Goal: Answer question/provide support: Share knowledge or assist other users

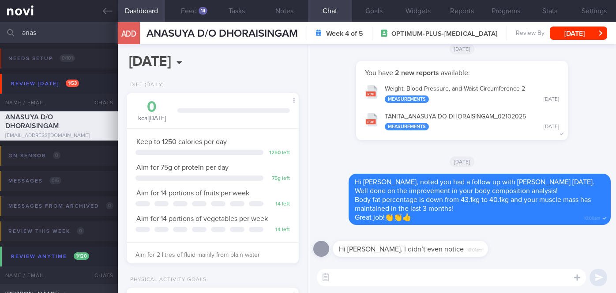
select select "9"
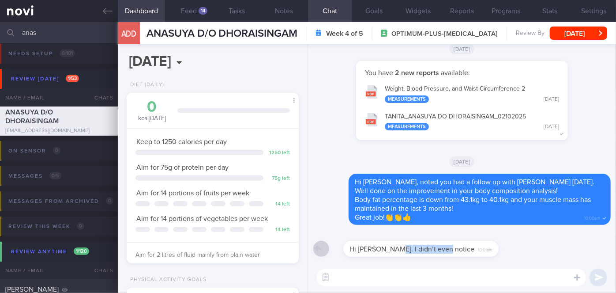
drag, startPoint x: 379, startPoint y: 255, endPoint x: 451, endPoint y: 254, distance: 71.5
click at [451, 254] on div "Hi [PERSON_NAME]. I didn’t even notice 10:01am" at bounding box center [424, 243] width 182 height 26
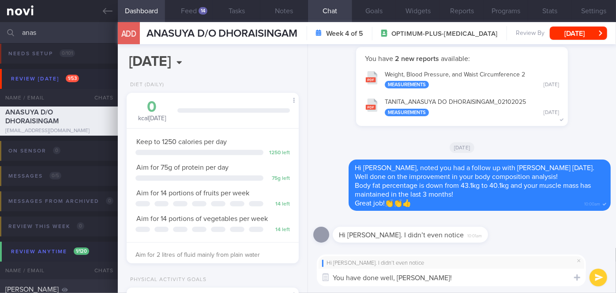
type textarea "You have done well, [PERSON_NAME]!!"
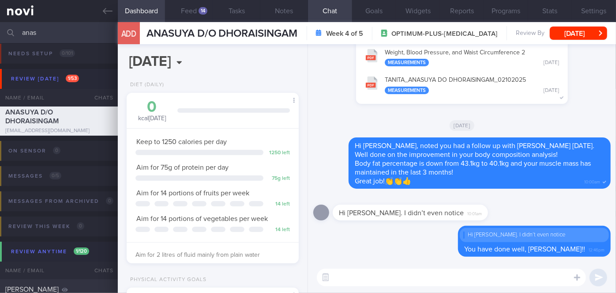
click at [59, 31] on input "anas" at bounding box center [308, 32] width 616 height 21
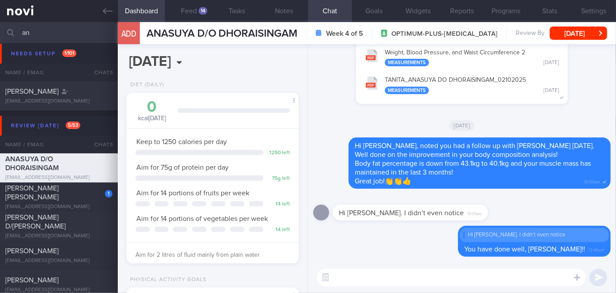
type input "a"
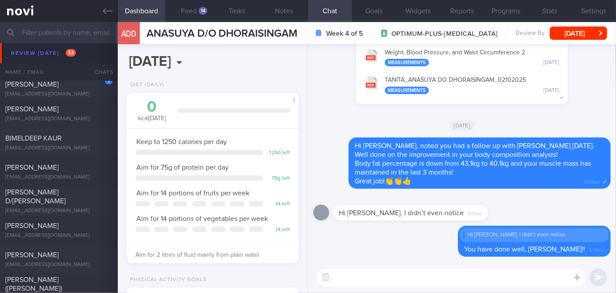
scroll to position [3776, 0]
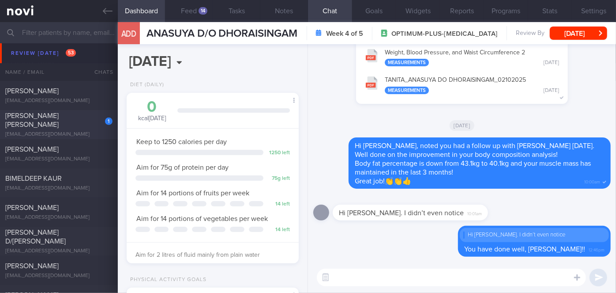
click at [93, 122] on div "1" at bounding box center [102, 118] width 19 height 14
click at [572, 36] on button "[DATE]" at bounding box center [578, 32] width 57 height 13
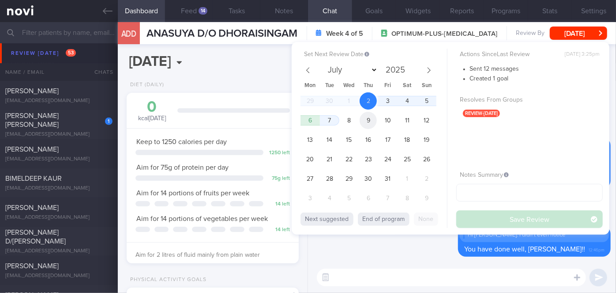
click at [371, 121] on span "9" at bounding box center [368, 120] width 17 height 17
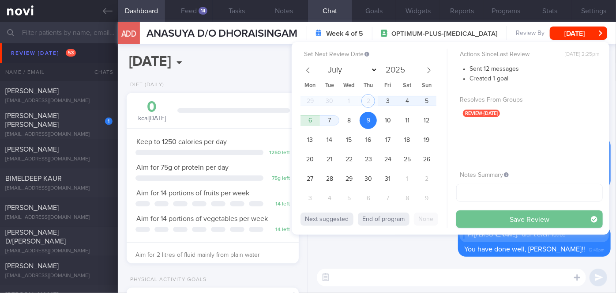
click at [494, 217] on button "Save Review" at bounding box center [529, 219] width 147 height 18
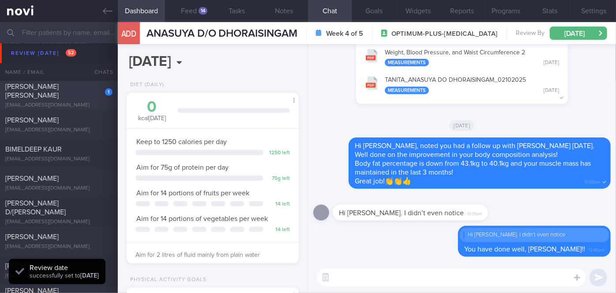
click at [83, 96] on div "1 [PERSON_NAME] [PERSON_NAME] [EMAIL_ADDRESS][DOMAIN_NAME]" at bounding box center [59, 95] width 118 height 26
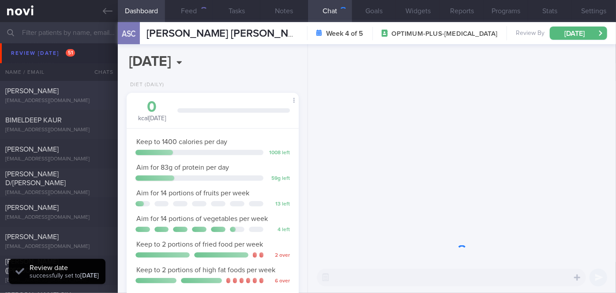
scroll to position [87, 150]
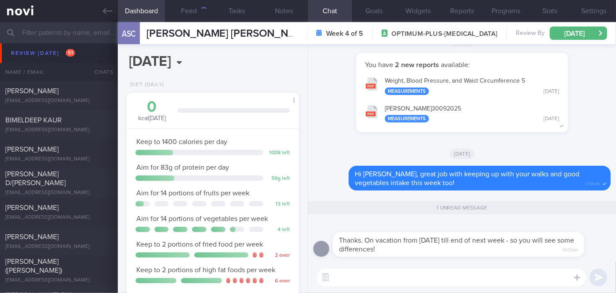
click at [383, 273] on textarea at bounding box center [451, 277] width 269 height 18
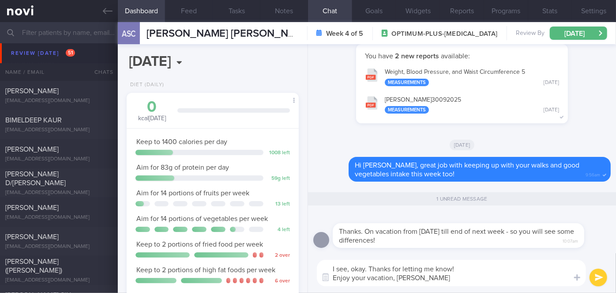
type textarea "I see, okay. Thanks for letting me know! Enjoy your vacation, [PERSON_NAME]!"
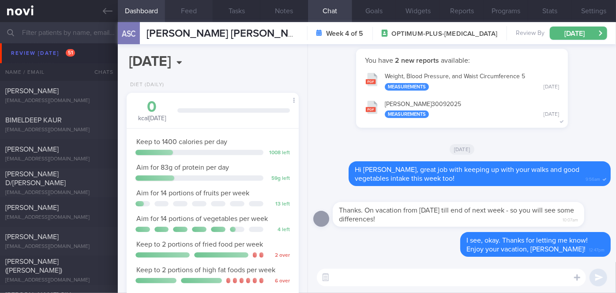
click at [192, 16] on button "Feed" at bounding box center [189, 11] width 48 height 22
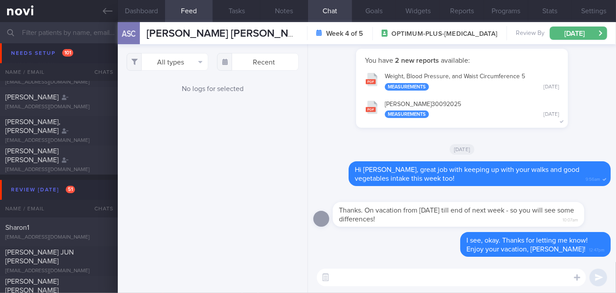
scroll to position [2973, 0]
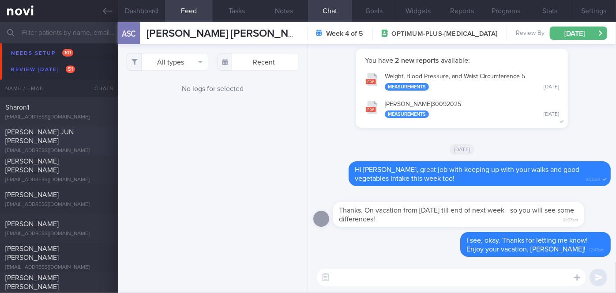
click at [94, 132] on div at bounding box center [102, 130] width 19 height 5
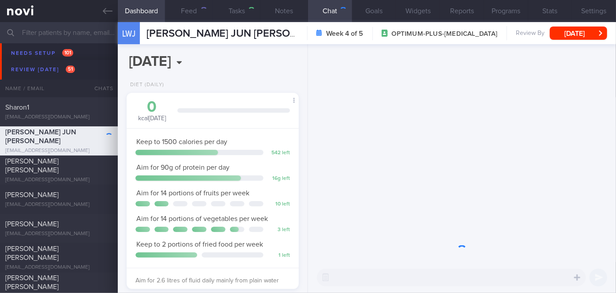
scroll to position [87, 150]
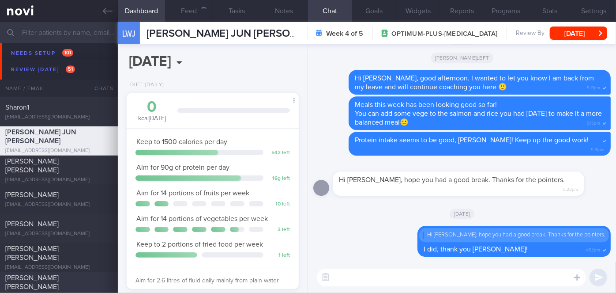
click at [77, 279] on div "[PERSON_NAME] [PERSON_NAME]" at bounding box center [57, 282] width 105 height 18
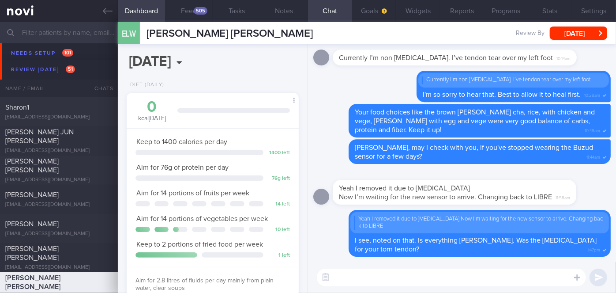
scroll to position [77, 154]
click at [194, 17] on button "Feed 505" at bounding box center [189, 11] width 48 height 22
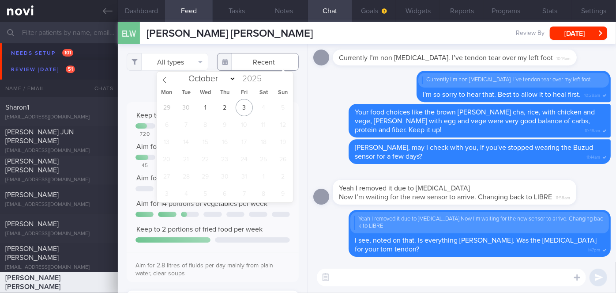
click at [259, 65] on input "text" at bounding box center [258, 62] width 82 height 18
click at [172, 111] on span "29" at bounding box center [166, 107] width 17 height 17
type input "[DATE]"
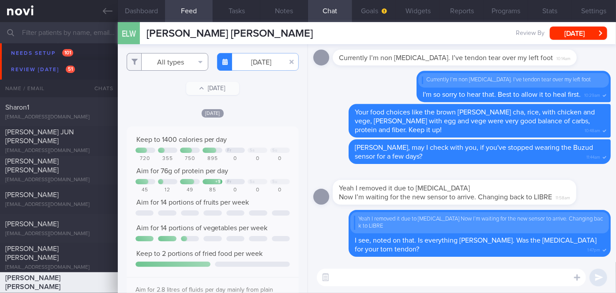
click at [177, 64] on button "All types" at bounding box center [168, 62] width 82 height 18
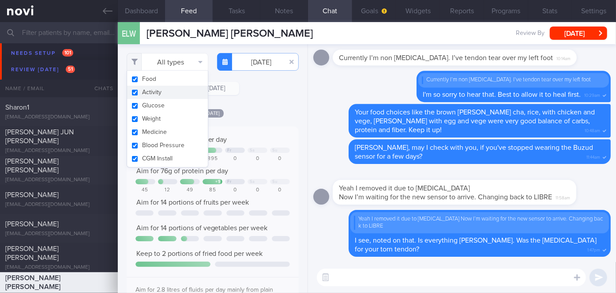
click at [178, 91] on button "Activity" at bounding box center [167, 92] width 81 height 13
checkbox input "false"
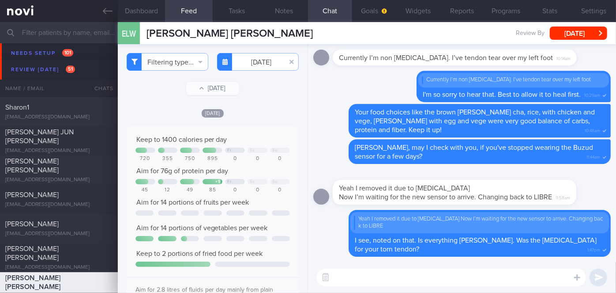
click at [263, 99] on div "Filtering type... Food Activity Glucose Weight Medicine Blood Pressure [MEDICAL…" at bounding box center [213, 168] width 190 height 248
click at [252, 59] on input "[DATE]" at bounding box center [258, 62] width 82 height 18
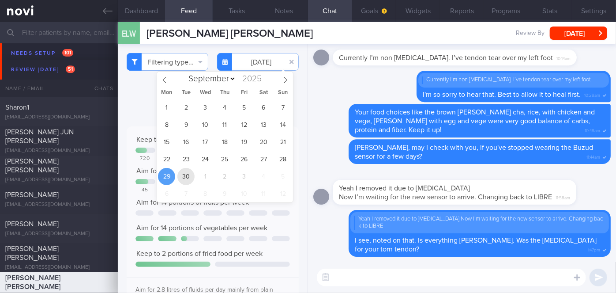
click at [188, 181] on span "30" at bounding box center [185, 176] width 17 height 17
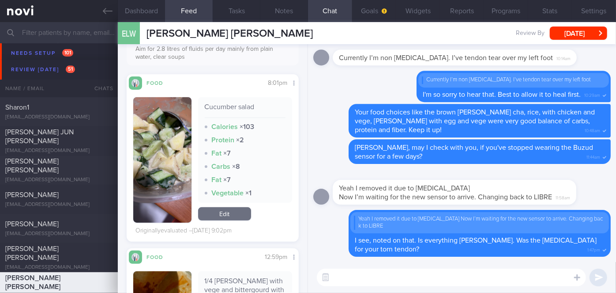
click at [161, 158] on button "button" at bounding box center [162, 159] width 58 height 125
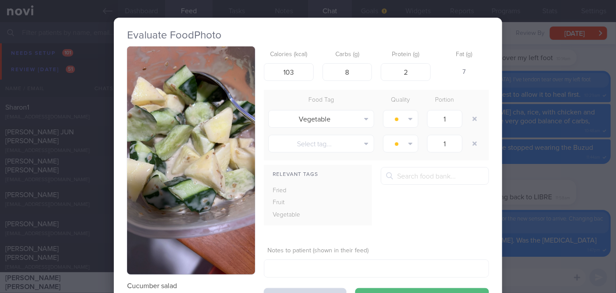
click at [528, 162] on div "Evaluate Food Photo Cucumber salad Calories (kcal) 103 Carbs (g) 8 Protein (g) …" at bounding box center [308, 146] width 616 height 293
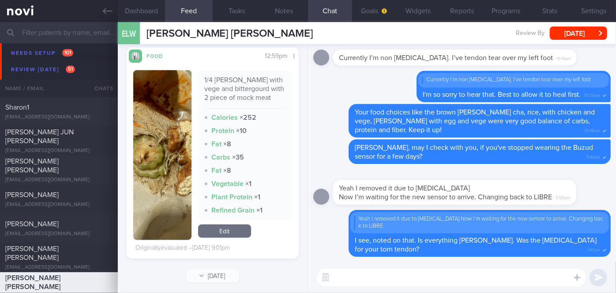
click at [168, 127] on img "button" at bounding box center [162, 154] width 58 height 169
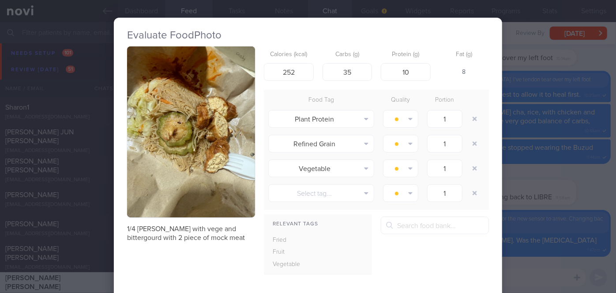
click at [518, 179] on div "Evaluate Food Photo 1/4 [PERSON_NAME] with vege and bittergourd with 2 piece of…" at bounding box center [308, 146] width 616 height 293
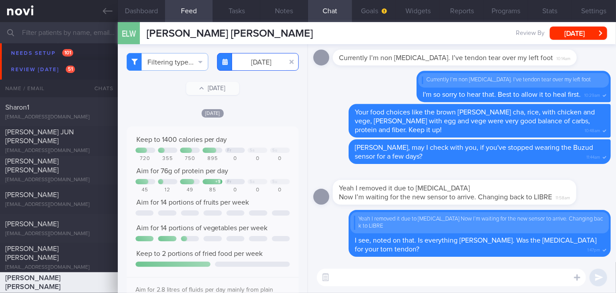
click at [263, 64] on input "[DATE]" at bounding box center [258, 62] width 82 height 18
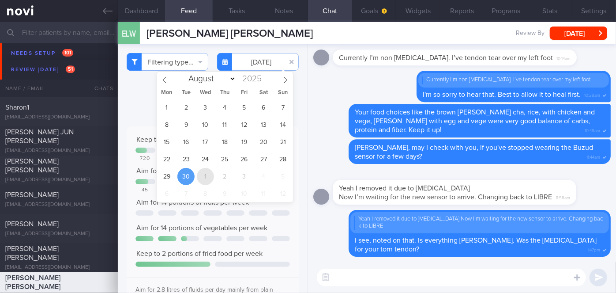
click at [207, 173] on span "1" at bounding box center [205, 176] width 17 height 17
type input "[DATE]"
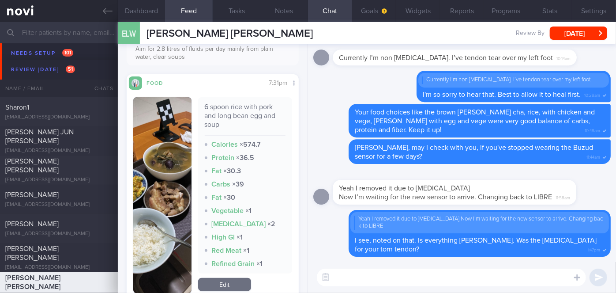
click at [157, 159] on button "button" at bounding box center [162, 195] width 58 height 196
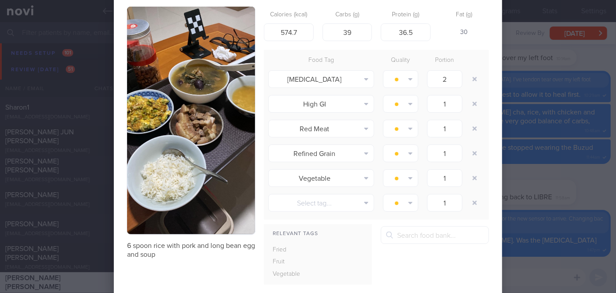
click at [567, 120] on div "Evaluate Food Photo 6 spoon rice with pork and long bean egg and soup Calories …" at bounding box center [308, 146] width 616 height 293
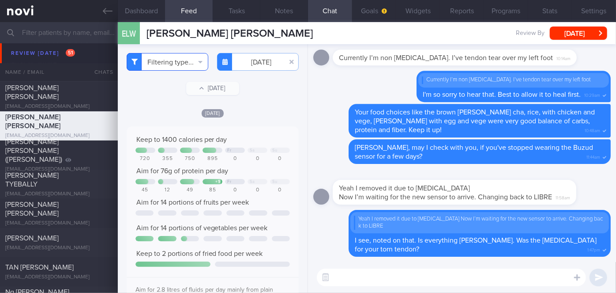
click at [152, 62] on button "Filtering type..." at bounding box center [168, 62] width 82 height 18
click at [285, 98] on div "Filtering type... Food Activity Glucose Weight Medicine Blood Pressure [MEDICAL…" at bounding box center [213, 168] width 190 height 248
click at [366, 13] on button "Goals" at bounding box center [374, 11] width 44 height 22
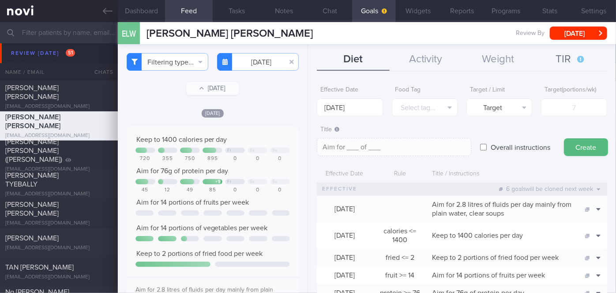
click at [581, 59] on button "TIR" at bounding box center [570, 60] width 72 height 22
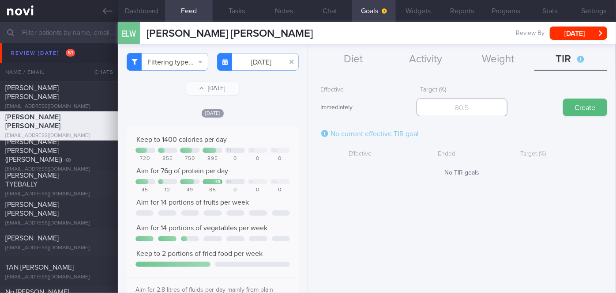
click at [458, 111] on input "number" at bounding box center [462, 107] width 91 height 18
type input "70"
click at [580, 105] on button "Create" at bounding box center [585, 107] width 44 height 18
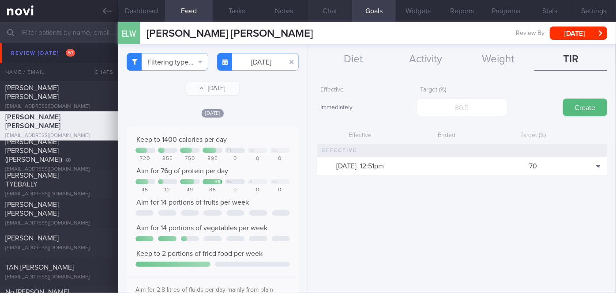
click at [329, 18] on button "Chat" at bounding box center [330, 11] width 44 height 22
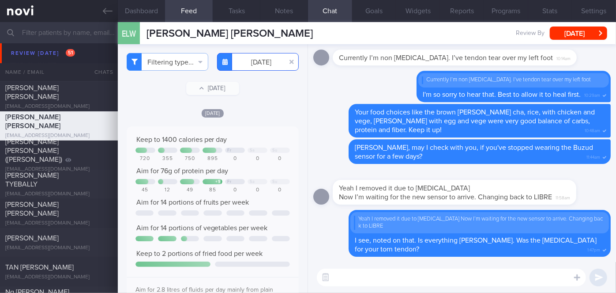
click at [239, 62] on input "[DATE]" at bounding box center [258, 62] width 82 height 18
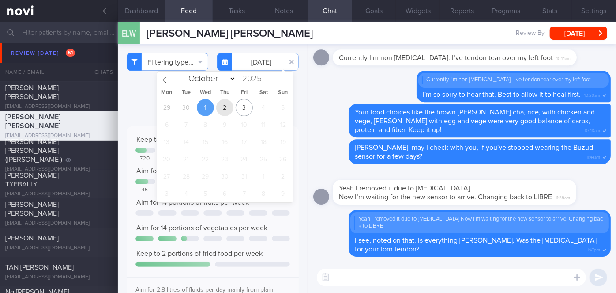
click at [219, 110] on span "2" at bounding box center [224, 107] width 17 height 17
type input "[DATE]"
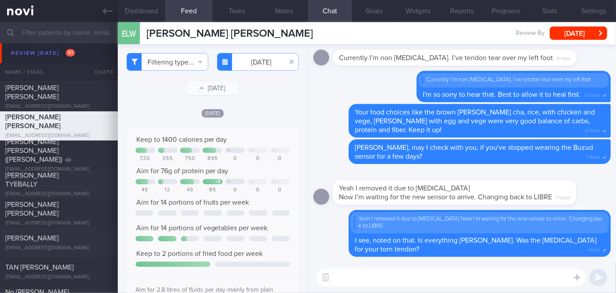
click at [377, 278] on textarea at bounding box center [451, 277] width 269 height 18
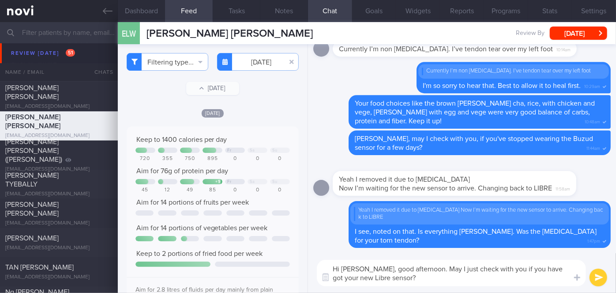
type textarea "Hi [PERSON_NAME], good afternoon. May I just check with you if you have got you…"
click at [599, 277] on button "submit" at bounding box center [599, 277] width 18 height 18
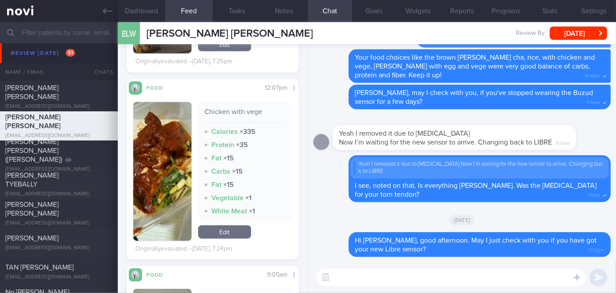
scroll to position [240, 0]
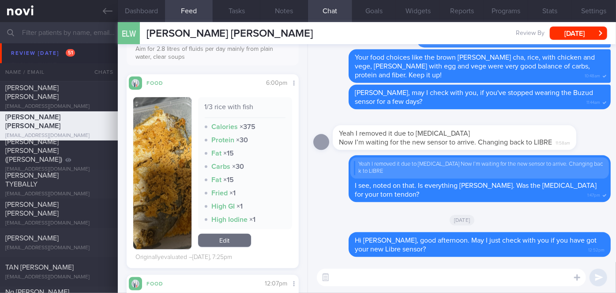
click at [170, 144] on img "button" at bounding box center [162, 173] width 58 height 152
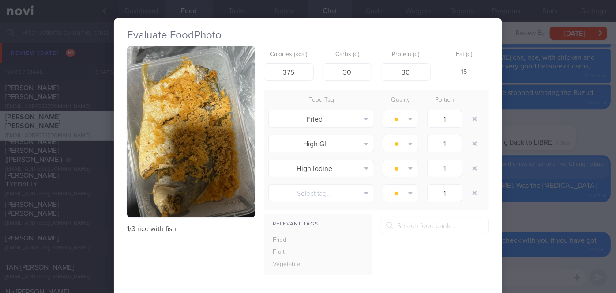
click at [515, 210] on div "Evaluate Food Photo 1/3 rice with fish Calories (kcal) 375 Carbs (g) 30 Protein…" at bounding box center [308, 146] width 616 height 293
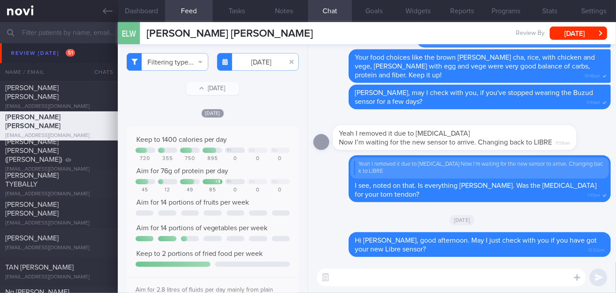
click at [357, 274] on textarea at bounding box center [451, 277] width 269 height 18
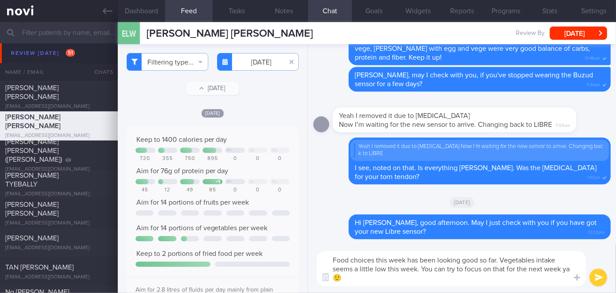
type textarea "Food choices this week has been looking good so far. Vegetables intake seems a …"
click at [602, 273] on button "submit" at bounding box center [599, 277] width 18 height 18
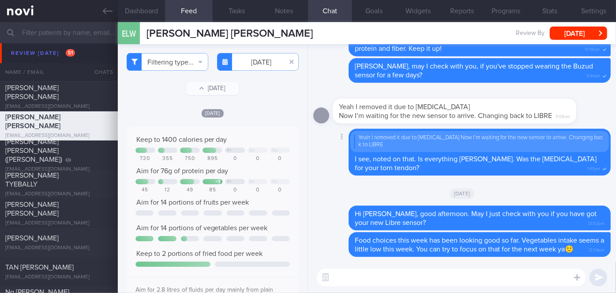
click at [319, 153] on div "Delete Yeah I removed it due to [MEDICAL_DATA] Now I’m waiting for the new sens…" at bounding box center [461, 151] width 297 height 47
click at [572, 37] on button "[DATE]" at bounding box center [578, 32] width 57 height 13
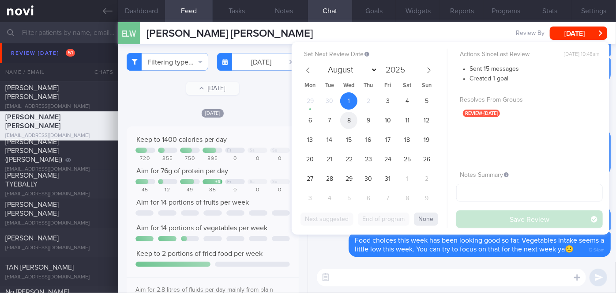
click at [345, 121] on span "8" at bounding box center [348, 120] width 17 height 17
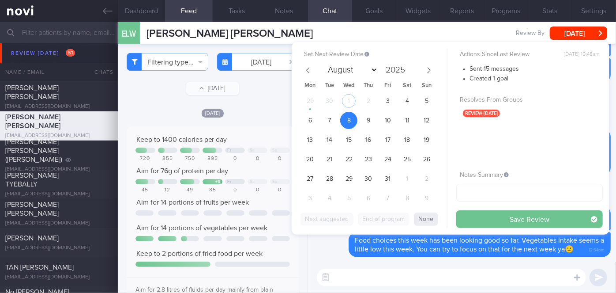
click at [492, 219] on button "Save Review" at bounding box center [529, 219] width 147 height 18
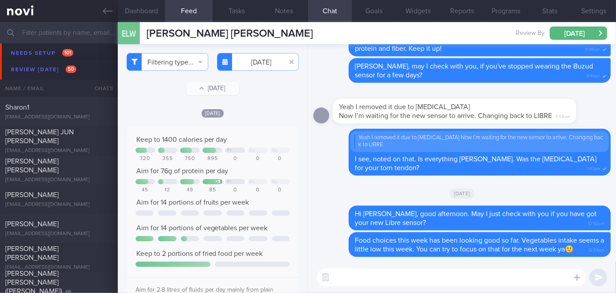
scroll to position [3013, 0]
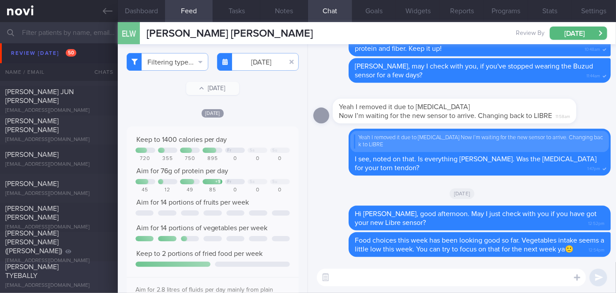
click at [62, 157] on div "[PERSON_NAME]" at bounding box center [57, 154] width 105 height 9
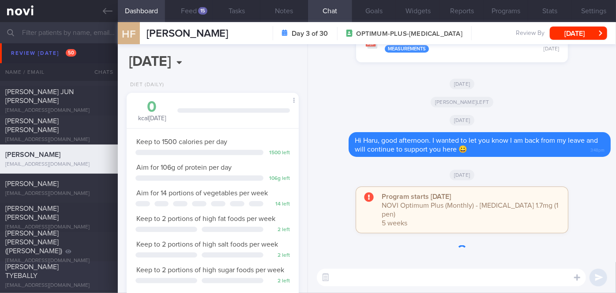
scroll to position [87, 150]
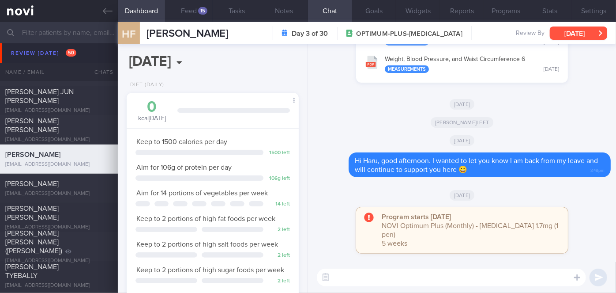
click at [594, 31] on button "[DATE]" at bounding box center [578, 32] width 57 height 13
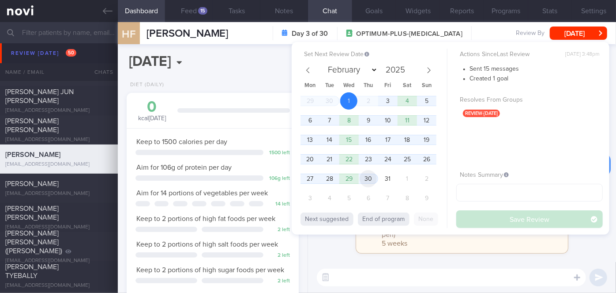
click at [374, 180] on span "30" at bounding box center [368, 178] width 17 height 17
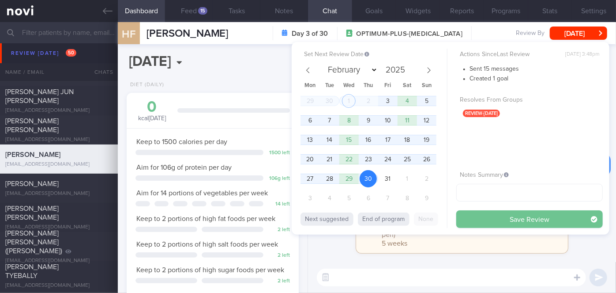
click at [484, 220] on button "Save Review" at bounding box center [529, 219] width 147 height 18
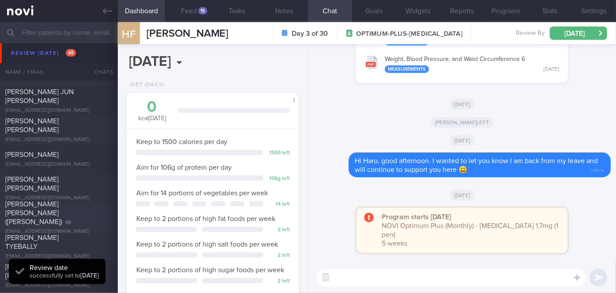
click at [57, 211] on span "[PERSON_NAME] [PERSON_NAME] ([PERSON_NAME])" at bounding box center [33, 212] width 57 height 25
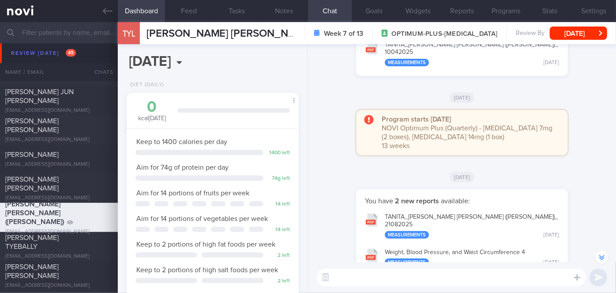
scroll to position [-120, 0]
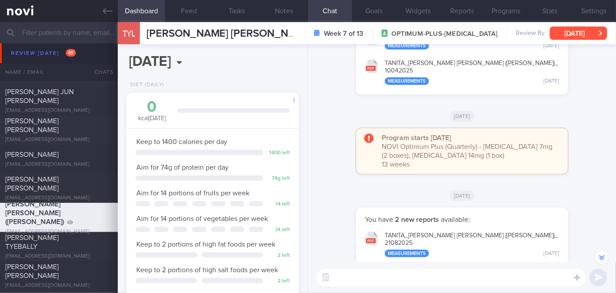
click at [588, 30] on button "[DATE]" at bounding box center [578, 32] width 57 height 13
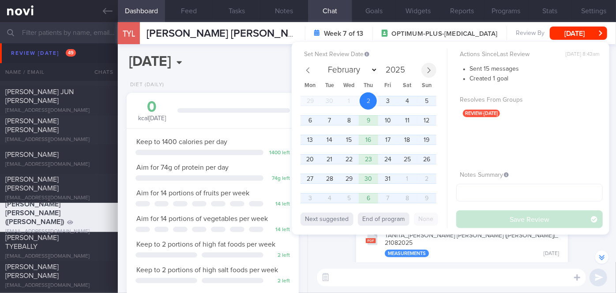
click at [428, 69] on icon at bounding box center [429, 70] width 6 height 6
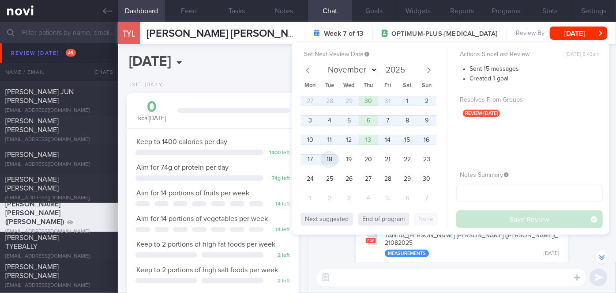
click at [331, 159] on span "18" at bounding box center [329, 158] width 17 height 17
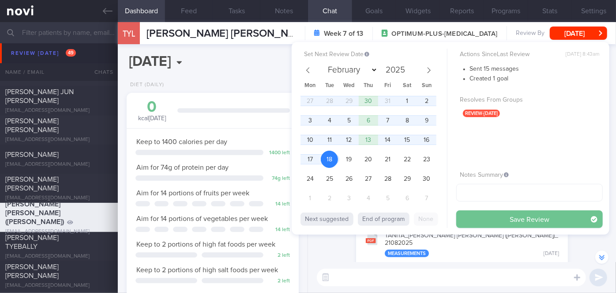
click at [486, 220] on button "Save Review" at bounding box center [529, 219] width 147 height 18
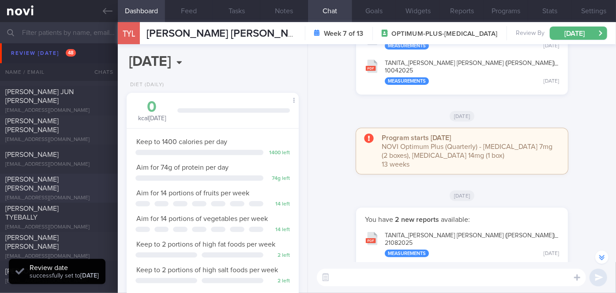
click at [67, 178] on div "[PERSON_NAME] [PERSON_NAME] [EMAIL_ADDRESS][DOMAIN_NAME] [DATE] [DATE] OPTIMUM-…" at bounding box center [308, 187] width 616 height 29
select select "9"
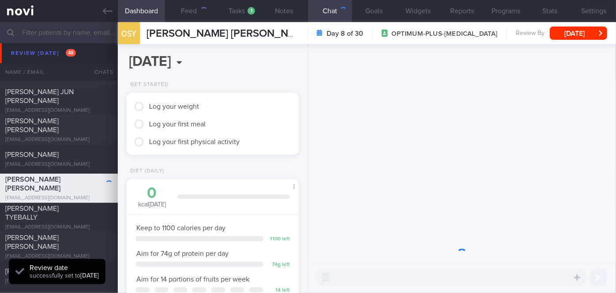
scroll to position [87, 150]
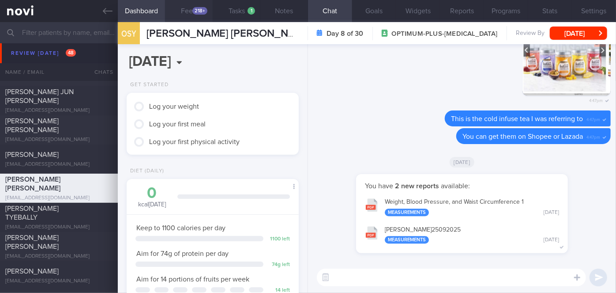
click at [188, 11] on button "Feed 218+" at bounding box center [189, 11] width 48 height 22
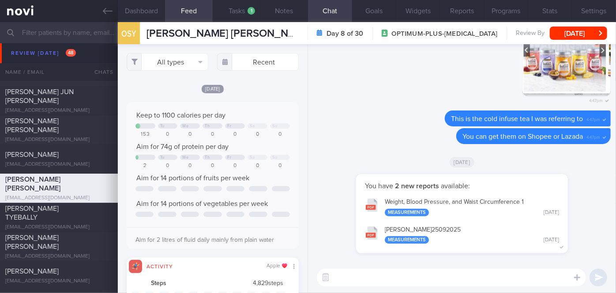
scroll to position [38, 154]
click at [381, 280] on textarea at bounding box center [451, 277] width 269 height 18
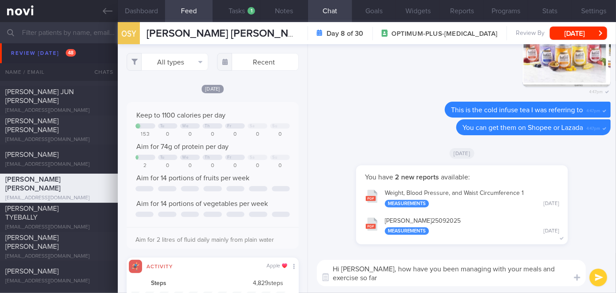
type textarea "Hi [PERSON_NAME], how have you been managing with your meals and exercise so fa…"
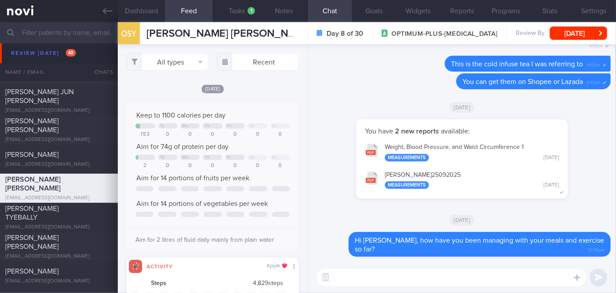
click at [56, 33] on input "text" at bounding box center [308, 32] width 616 height 21
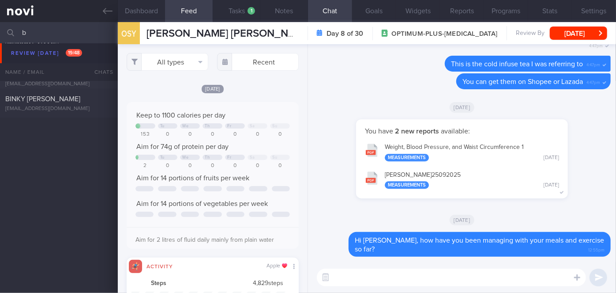
scroll to position [713, 0]
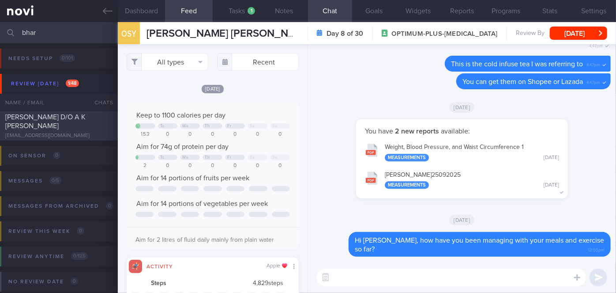
type input "bhar"
click at [82, 130] on div "[PERSON_NAME] D/O A K [PERSON_NAME]" at bounding box center [57, 122] width 105 height 18
click at [575, 31] on button "[DATE]" at bounding box center [578, 32] width 57 height 13
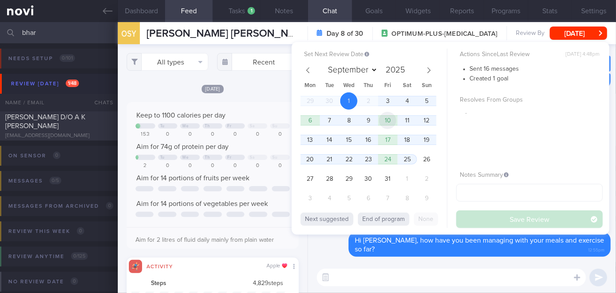
click at [384, 123] on span "10" at bounding box center [387, 120] width 17 height 17
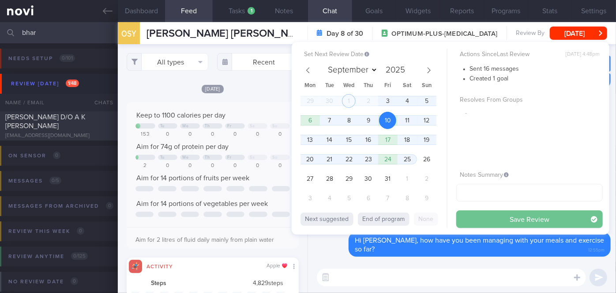
click at [483, 215] on button "Save Review" at bounding box center [529, 219] width 147 height 18
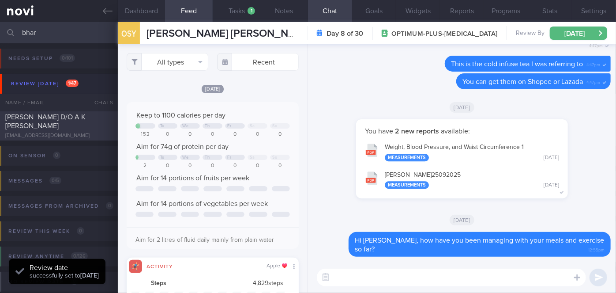
click at [72, 124] on div "[PERSON_NAME] D/O A K [PERSON_NAME]" at bounding box center [57, 122] width 105 height 18
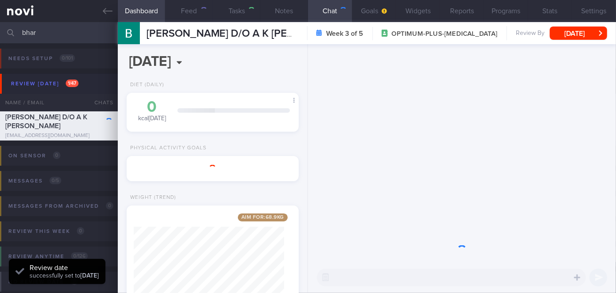
scroll to position [87, 150]
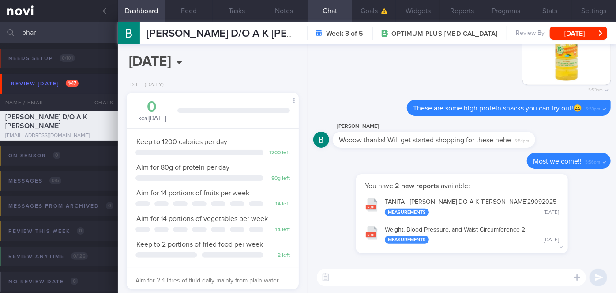
click at [379, 276] on textarea at bounding box center [451, 277] width 269 height 18
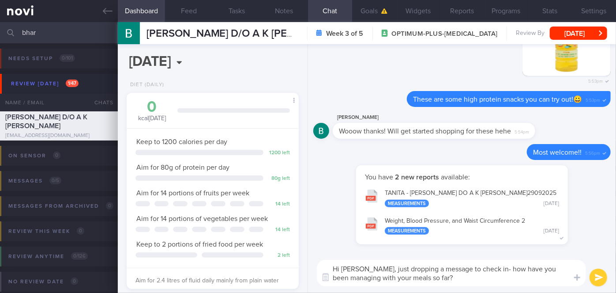
type textarea "Hi [PERSON_NAME], just dropping a message to check in- how have you been managi…"
click at [601, 275] on button "submit" at bounding box center [599, 277] width 18 height 18
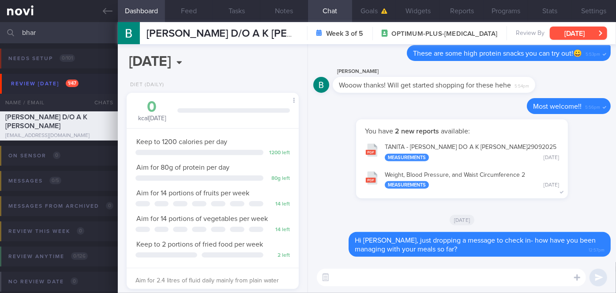
click at [592, 31] on button "[DATE]" at bounding box center [578, 32] width 57 height 13
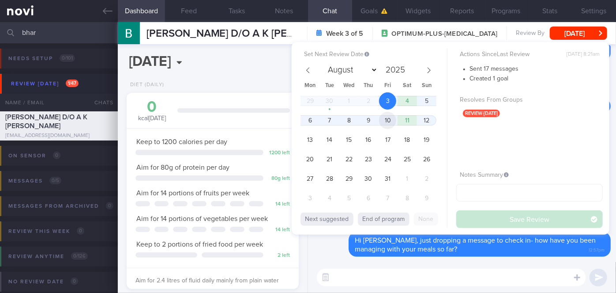
click at [388, 123] on span "10" at bounding box center [387, 120] width 17 height 17
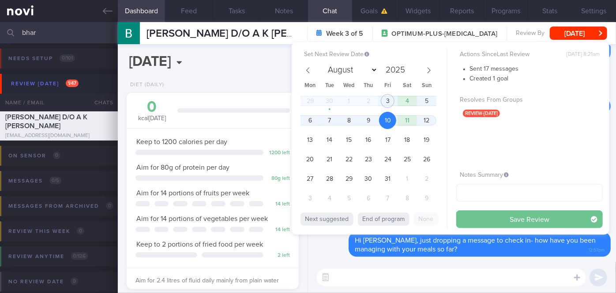
click at [476, 215] on button "Save Review" at bounding box center [529, 219] width 147 height 18
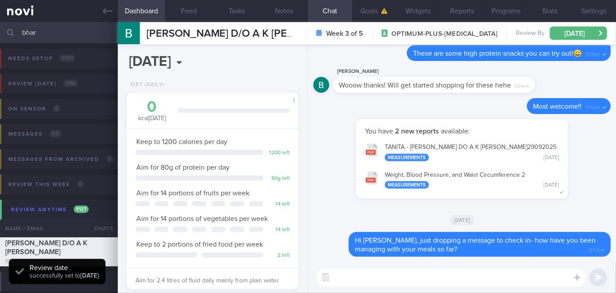
click at [64, 32] on input "bhar" at bounding box center [308, 32] width 616 height 21
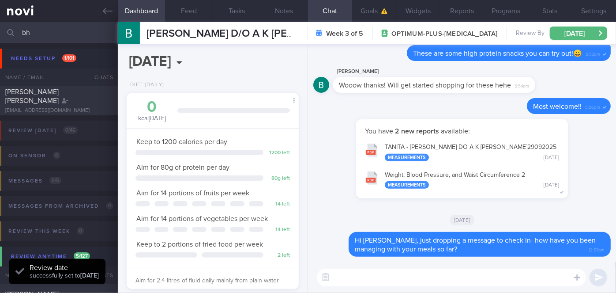
type input "b"
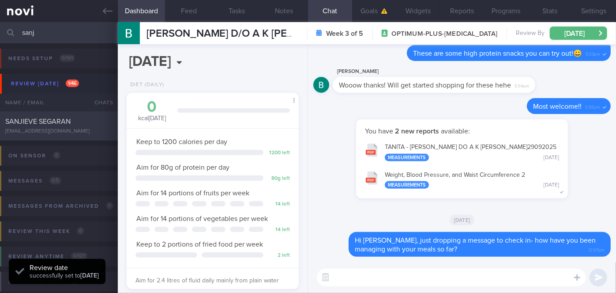
type input "sanj"
click at [87, 119] on div "SANJIEVE SEGARAN" at bounding box center [57, 121] width 105 height 9
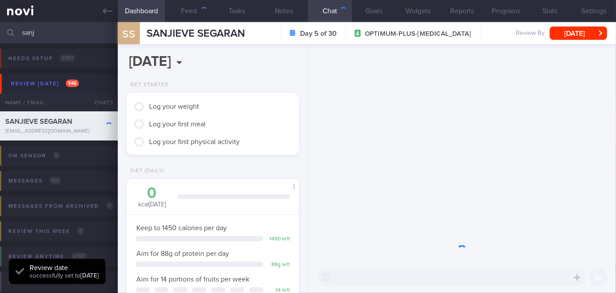
scroll to position [87, 150]
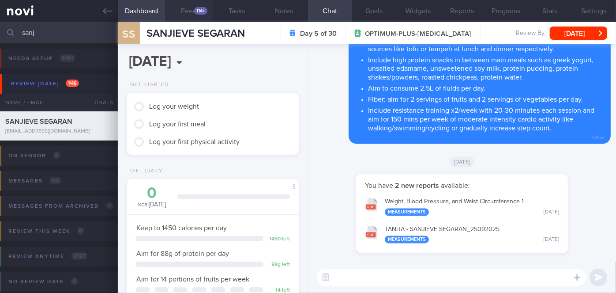
click at [199, 12] on div "114+" at bounding box center [200, 11] width 13 height 8
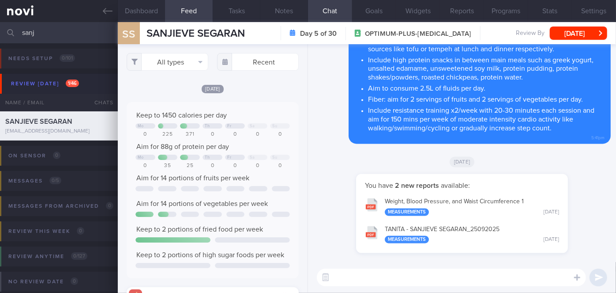
scroll to position [38, 154]
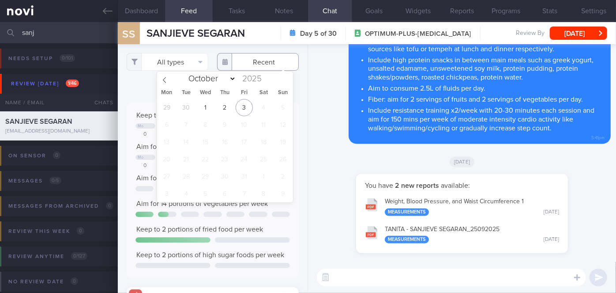
click at [259, 60] on input "text" at bounding box center [258, 62] width 82 height 18
click at [192, 105] on span "30" at bounding box center [185, 107] width 17 height 17
type input "[DATE]"
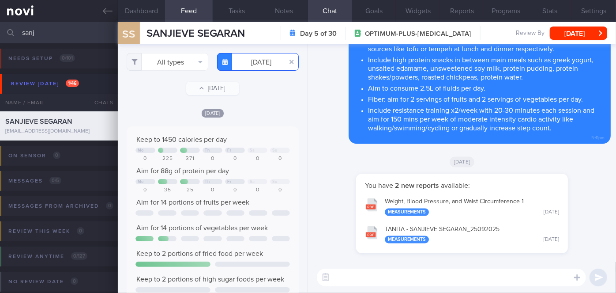
scroll to position [38, 154]
click at [175, 64] on button "All types" at bounding box center [168, 62] width 82 height 18
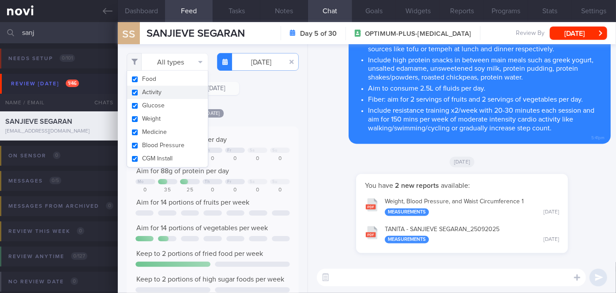
click at [171, 91] on button "Activity" at bounding box center [167, 92] width 81 height 13
checkbox input "false"
click at [259, 105] on div "Filtering type... Food Activity Glucose Weight Medicine Blood Pressure [MEDICAL…" at bounding box center [213, 168] width 190 height 248
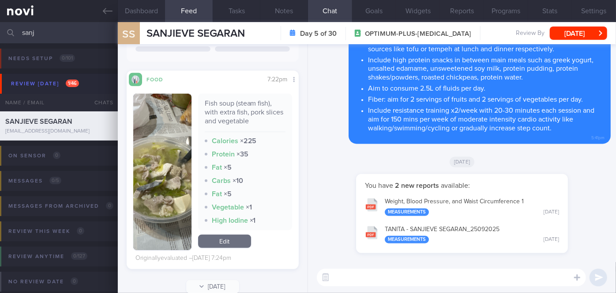
click at [368, 277] on textarea at bounding box center [451, 277] width 269 height 18
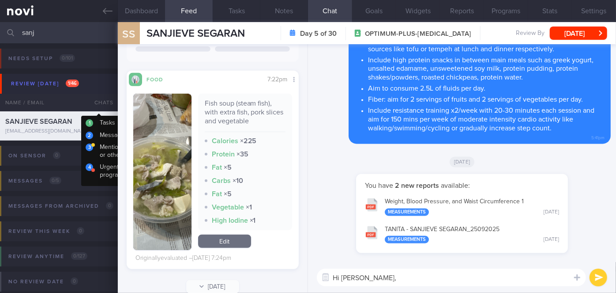
type textarea "Hi [PERSON_NAME],"
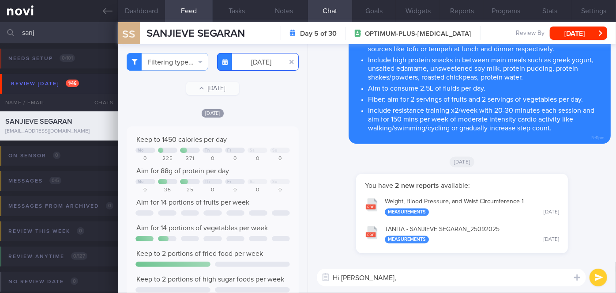
click at [254, 65] on input "[DATE]" at bounding box center [258, 62] width 82 height 18
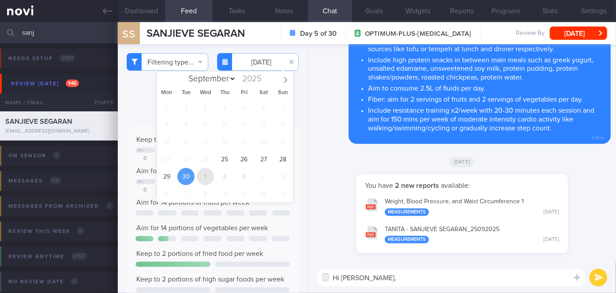
click at [209, 177] on span "1" at bounding box center [205, 176] width 17 height 17
type input "[DATE]"
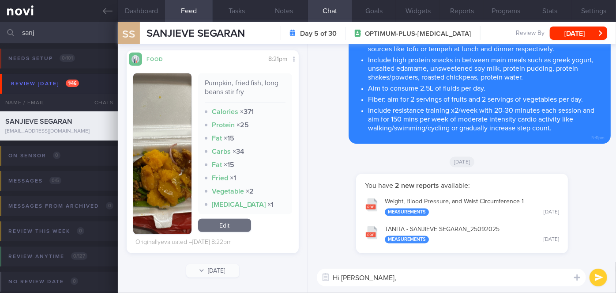
click at [170, 121] on button "button" at bounding box center [162, 153] width 58 height 161
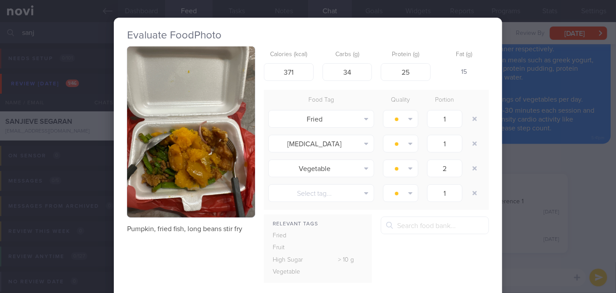
click at [535, 224] on div "Evaluate Food Photo Pumpkin, fried fish, long beans stir fry Calories (kcal) 37…" at bounding box center [308, 146] width 616 height 293
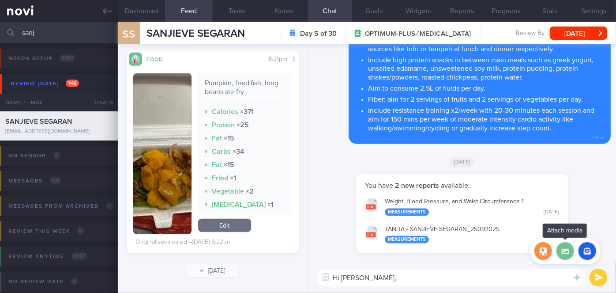
click at [559, 250] on label at bounding box center [565, 251] width 18 height 18
click at [0, 0] on input "file" at bounding box center [0, 0] width 0 height 0
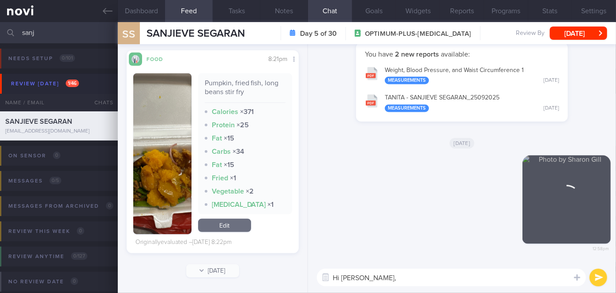
click at [378, 278] on textarea "Hi [PERSON_NAME]," at bounding box center [451, 277] width 269 height 18
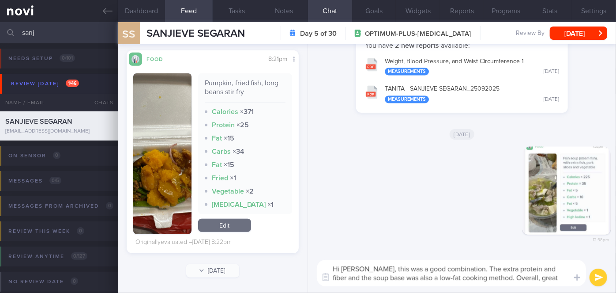
type textarea "Hi [PERSON_NAME], this was a good combination. The extra protein and fiber and …"
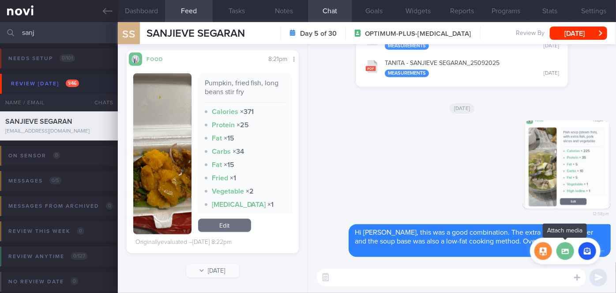
click at [566, 247] on label at bounding box center [565, 251] width 18 height 18
click at [0, 0] on input "file" at bounding box center [0, 0] width 0 height 0
click at [563, 248] on label at bounding box center [565, 251] width 18 height 18
click at [0, 0] on input "file" at bounding box center [0, 0] width 0 height 0
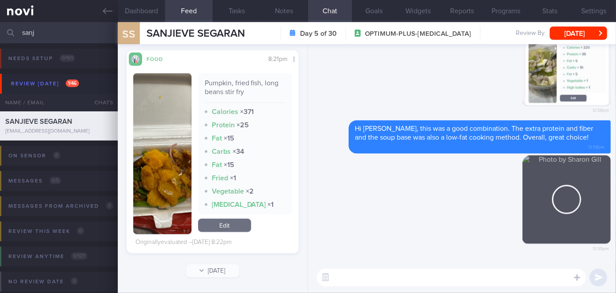
click at [368, 272] on textarea at bounding box center [451, 277] width 269 height 18
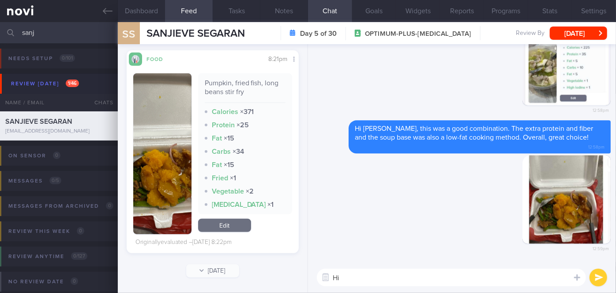
type textarea "H"
type textarea "t"
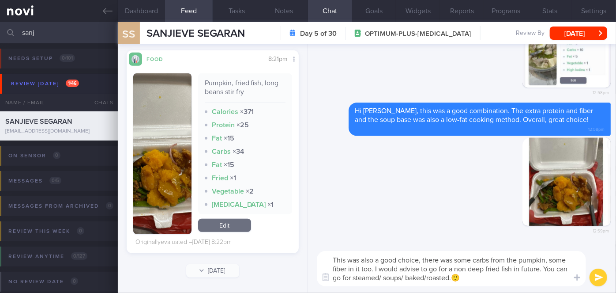
type textarea "This was also a good choice, there was some carbs from the pumpkin, some fiber …"
click at [601, 275] on button "submit" at bounding box center [599, 277] width 18 height 18
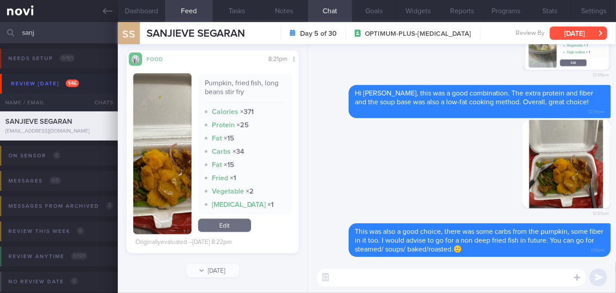
click at [586, 32] on button "[DATE]" at bounding box center [578, 32] width 57 height 13
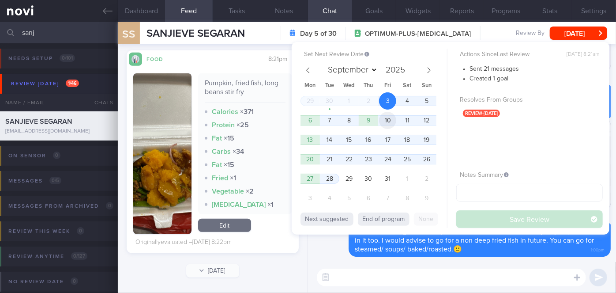
click at [390, 120] on span "10" at bounding box center [387, 120] width 17 height 17
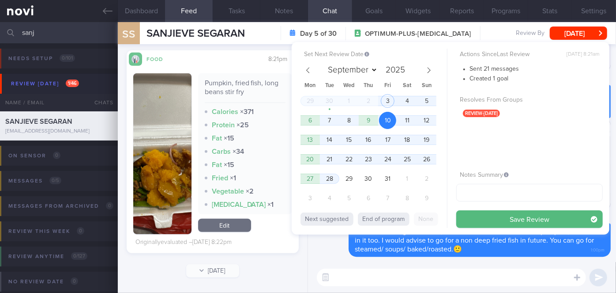
click at [485, 216] on button "Save Review" at bounding box center [529, 219] width 147 height 18
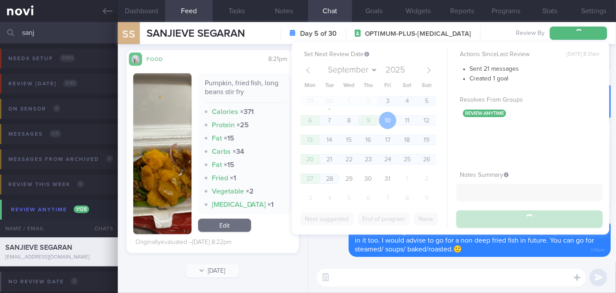
click at [56, 34] on input "sanj" at bounding box center [308, 32] width 616 height 21
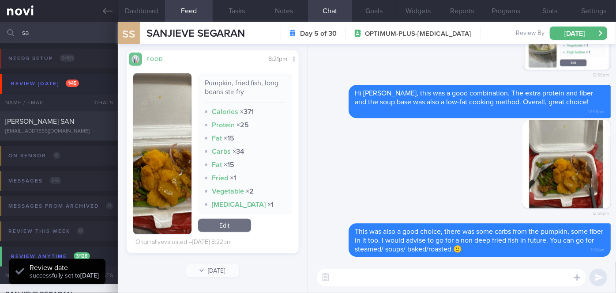
type input "s"
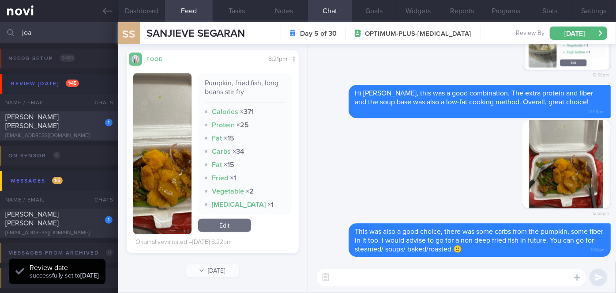
type input "joa"
click at [89, 126] on div "1 [PERSON_NAME] [PERSON_NAME] [EMAIL_ADDRESS][DOMAIN_NAME]" at bounding box center [59, 126] width 118 height 26
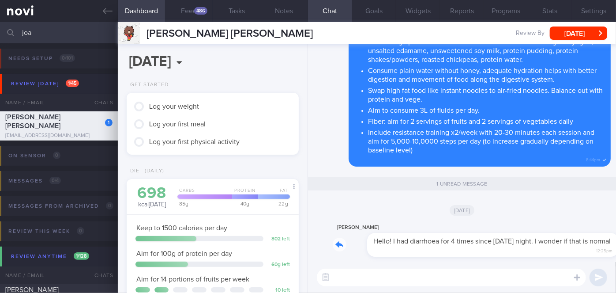
drag, startPoint x: 376, startPoint y: 253, endPoint x: 443, endPoint y: 247, distance: 66.9
click at [443, 247] on div "[PERSON_NAME] Hello! I had diarrhoea for 4 times since [DATE] night. I wonder i…" at bounding box center [472, 239] width 278 height 35
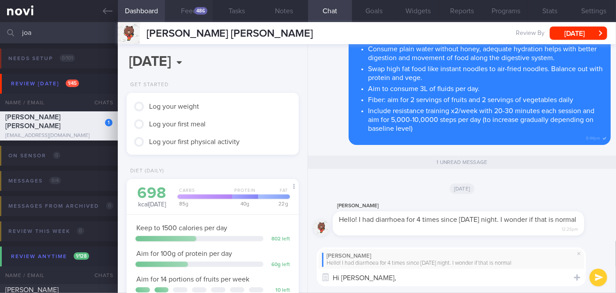
type textarea "Hi [PERSON_NAME],"
click at [180, 11] on button "Feed 486" at bounding box center [189, 11] width 48 height 22
select select "9"
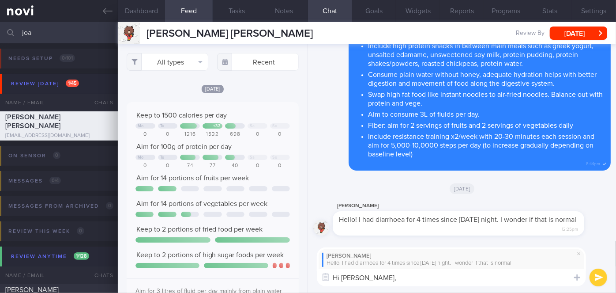
scroll to position [38, 154]
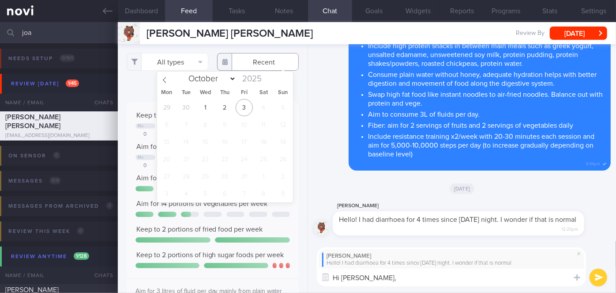
click at [255, 66] on input "text" at bounding box center [258, 62] width 82 height 18
click at [223, 102] on span "2" at bounding box center [224, 107] width 17 height 17
type input "[DATE]"
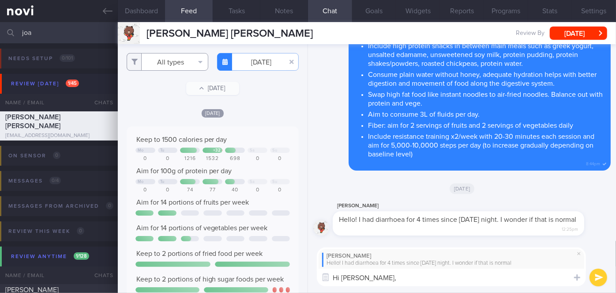
click at [177, 62] on button "All types" at bounding box center [168, 62] width 82 height 18
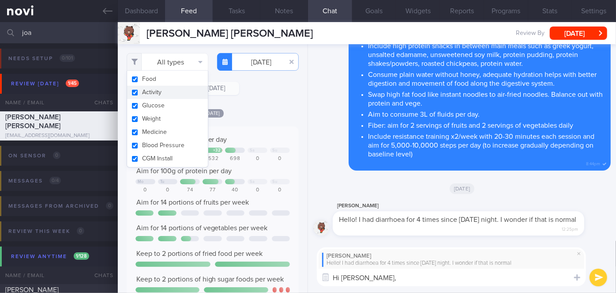
click at [161, 89] on button "Activity" at bounding box center [167, 92] width 81 height 13
checkbox input "false"
click at [244, 100] on div "Filtering type... Food Activity Glucose Weight Medicine Blood Pressure [MEDICAL…" at bounding box center [213, 168] width 190 height 248
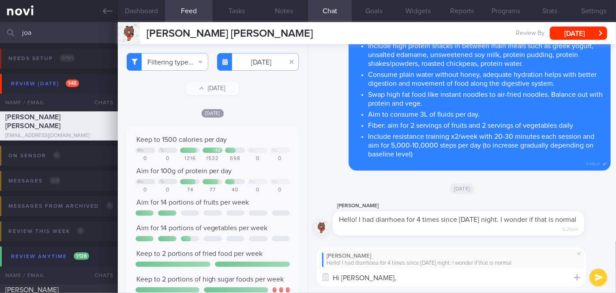
scroll to position [281, 0]
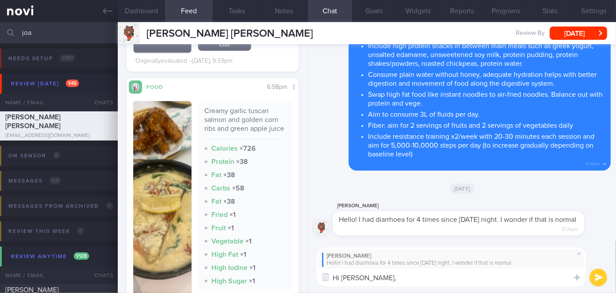
click at [164, 147] on img "button" at bounding box center [162, 205] width 58 height 209
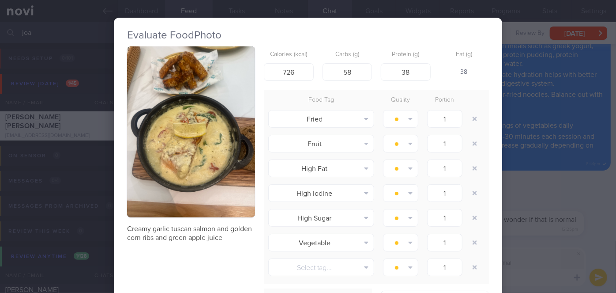
click at [164, 147] on button "button" at bounding box center [191, 131] width 128 height 171
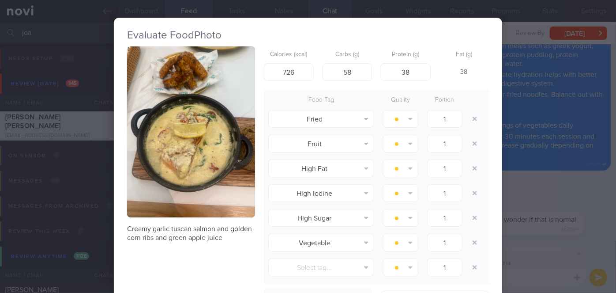
click at [550, 164] on div "Evaluate Food Photo Creamy garlic tuscan salmon and golden corn ribs and green …" at bounding box center [308, 146] width 616 height 293
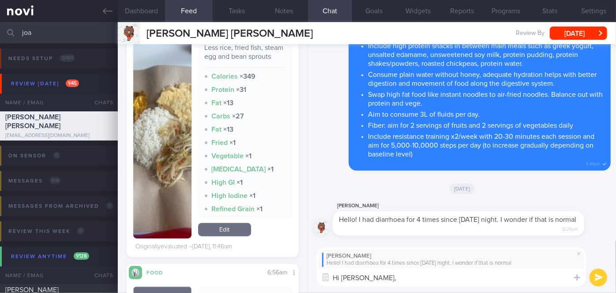
click at [168, 158] on button "button" at bounding box center [162, 138] width 58 height 200
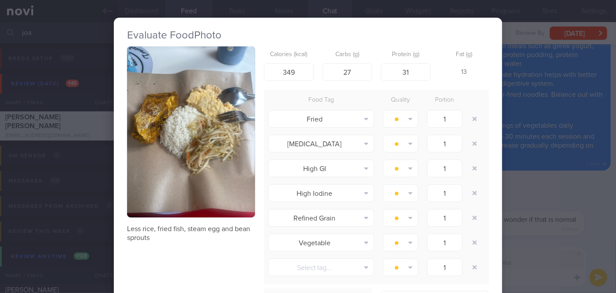
click at [544, 181] on div "Evaluate Food Photo Less rice, fried fish, steam egg and bean sprouts Calories …" at bounding box center [308, 146] width 616 height 293
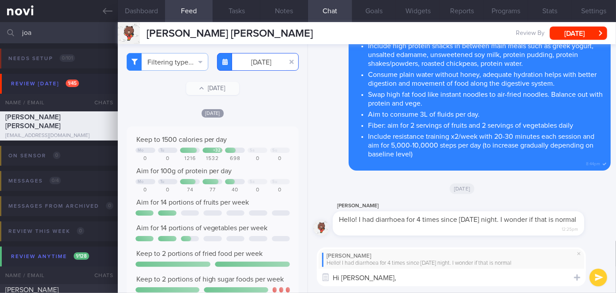
click at [244, 66] on input "[DATE]" at bounding box center [258, 62] width 82 height 18
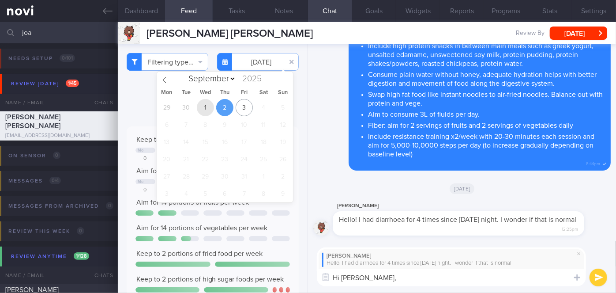
click at [209, 107] on span "1" at bounding box center [205, 107] width 17 height 17
type input "[DATE]"
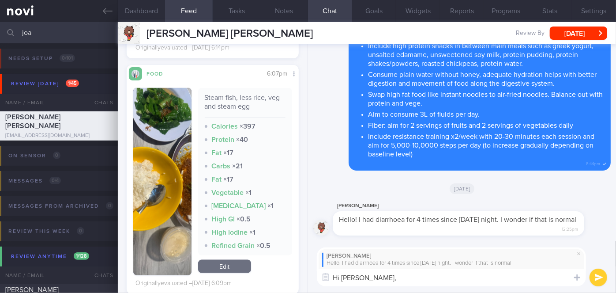
click at [178, 155] on img "button" at bounding box center [162, 181] width 58 height 187
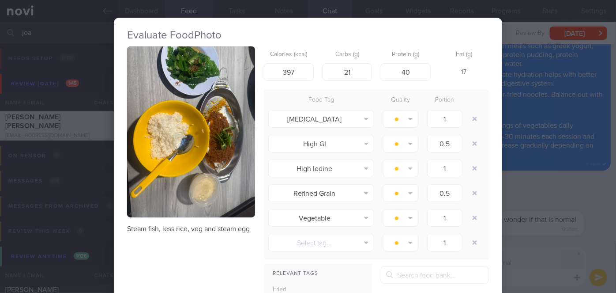
click at [544, 205] on div "Evaluate Food Photo Steam fish, less rice, veg and steam egg Calories (kcal) 39…" at bounding box center [308, 146] width 616 height 293
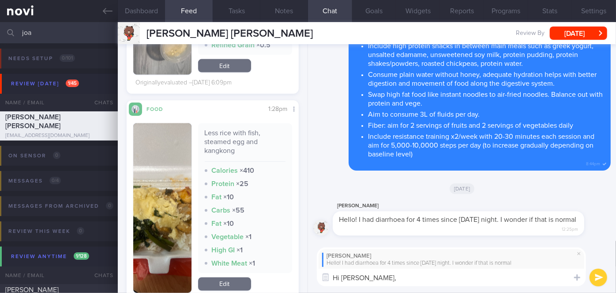
click at [157, 165] on img "button" at bounding box center [162, 207] width 58 height 169
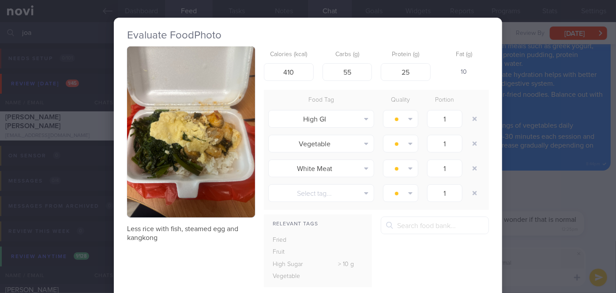
click at [537, 212] on div "Evaluate Food Photo Less rice with fish, steamed egg and kangkong Calories (kca…" at bounding box center [308, 146] width 616 height 293
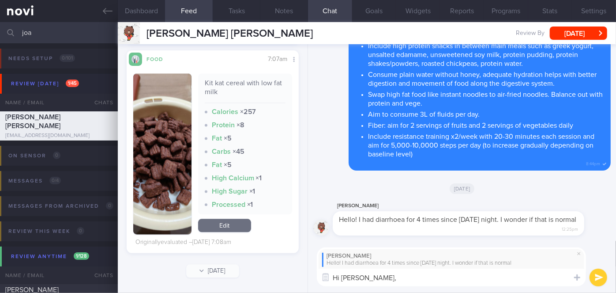
click at [394, 280] on textarea "Hi [PERSON_NAME]," at bounding box center [451, 277] width 269 height 18
type textarea "Hi [PERSON_NAME], diarrhoea is a known side effect of GLP-1 medication."
click at [603, 278] on button "submit" at bounding box center [599, 277] width 18 height 18
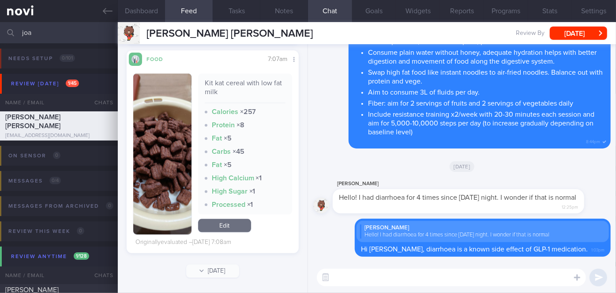
click at [406, 271] on textarea at bounding box center [451, 277] width 269 height 18
click at [335, 274] on textarea "Do try to limit greasy and overly spicy food to reduce" at bounding box center [451, 277] width 269 height 18
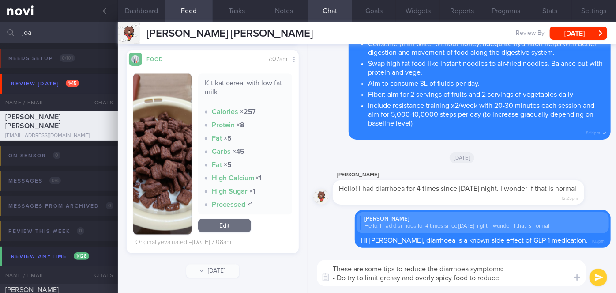
click at [365, 275] on textarea "These are some tips to reduce the diarrhoea symptoms: - Do try to limit greasy …" at bounding box center [451, 272] width 269 height 26
click at [373, 278] on textarea "These are some tips to reduce the diarrhoea symptoms: - Limit greasy and overly…" at bounding box center [451, 272] width 269 height 26
click at [467, 278] on textarea "These are some tips to reduce the diarrhoea symptoms: - Limit greasy, high fat …" at bounding box center [451, 272] width 269 height 26
drag, startPoint x: 504, startPoint y: 277, endPoint x: 472, endPoint y: 280, distance: 32.3
click at [471, 279] on textarea "These are some tips to reduce the diarrhoea symptoms: - Limit greasy, high fat …" at bounding box center [451, 272] width 269 height 26
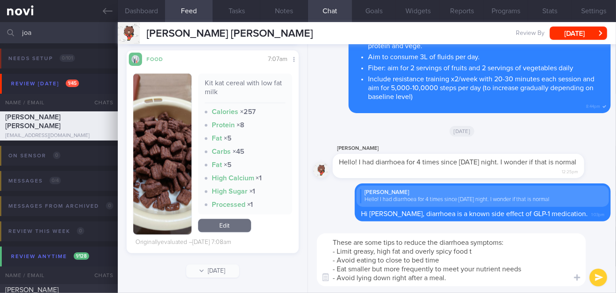
click at [470, 249] on textarea "These are some tips to reduce the diarrhoea symptoms: - Limit greasy, high fat …" at bounding box center [451, 259] width 269 height 53
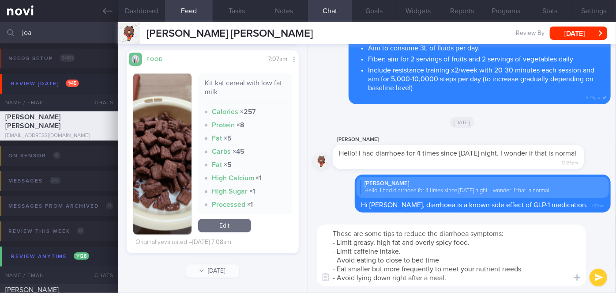
type textarea "These are some tips to reduce the diarrhoea symptoms: - Limit greasy, high fat …"
click at [600, 275] on button "submit" at bounding box center [599, 277] width 18 height 18
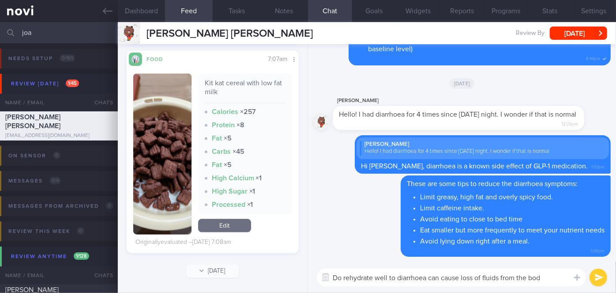
type textarea "Do rehydrate well to diarrhoea can cause loss of fluids from the body"
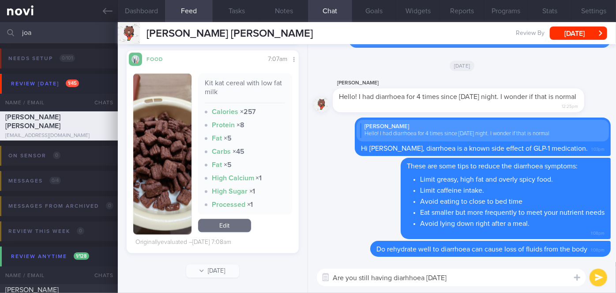
type textarea "Are you still having diarhhoea [DATE]?"
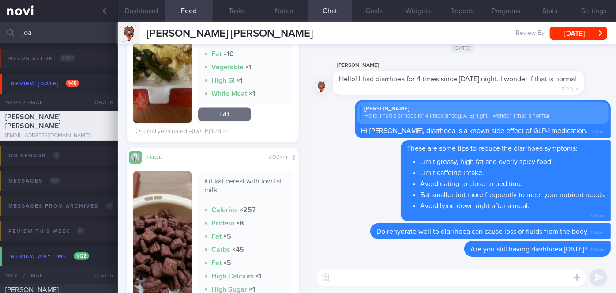
scroll to position [911, 0]
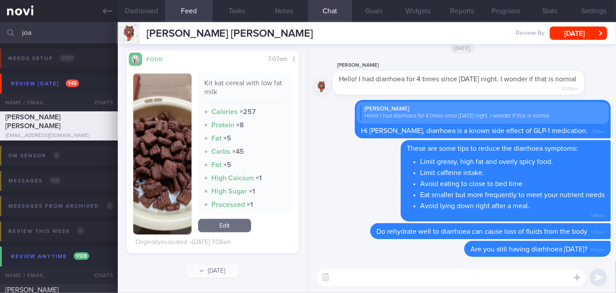
click at [352, 278] on textarea at bounding box center [451, 277] width 269 height 18
type textarea "S"
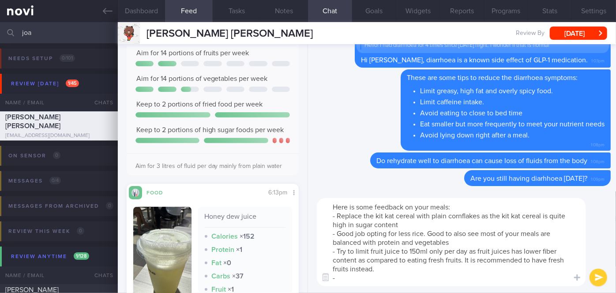
scroll to position [0, 0]
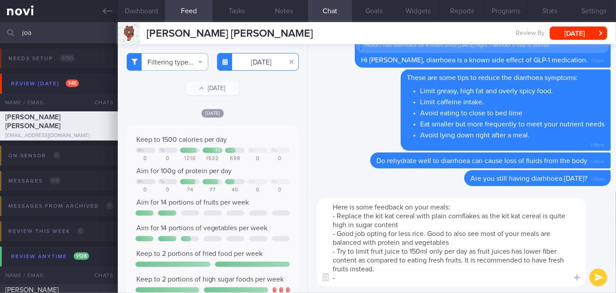
type textarea "Here is some feedback on your meals: - Replace the kit kat cereal with plain co…"
click at [261, 60] on input "[DATE]" at bounding box center [258, 62] width 82 height 18
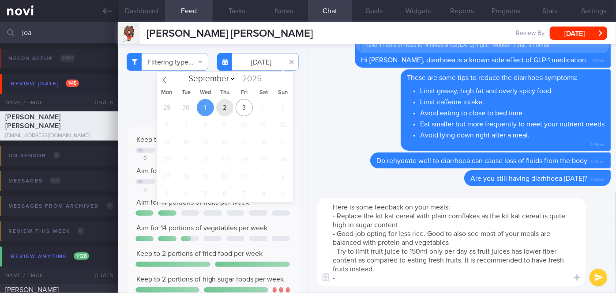
click at [226, 104] on span "2" at bounding box center [224, 107] width 17 height 17
type input "[DATE]"
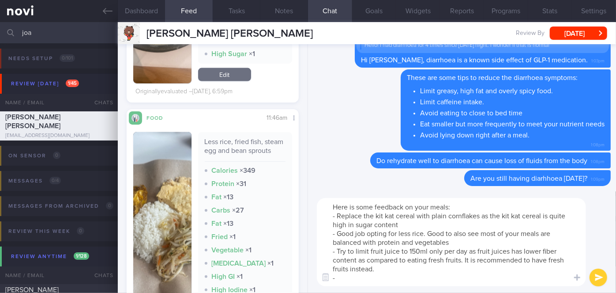
scroll to position [467, 0]
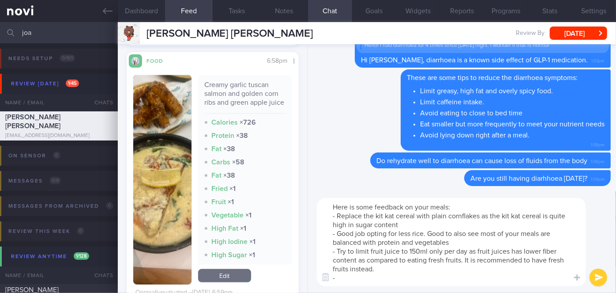
click at [375, 284] on textarea "Here is some feedback on your meals: - Replace the kit kat cereal with plain co…" at bounding box center [451, 242] width 269 height 88
click at [416, 278] on textarea "Here is some feedback on your meals: - Replace the kit kat cereal with plain co…" at bounding box center [451, 242] width 269 height 88
click at [511, 277] on textarea "Here is some feedback on your meals: - Replace the kit kat cereal with plain co…" at bounding box center [451, 242] width 269 height 88
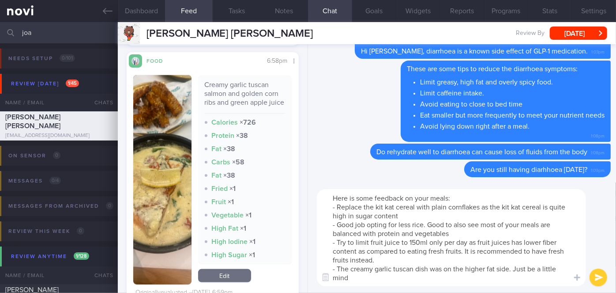
scroll to position [0, 0]
click at [369, 221] on textarea "Here is some feedback on your meals: - Replace the kit kat cereal with plain co…" at bounding box center [451, 237] width 269 height 97
click at [369, 222] on textarea "Here is some feedback on your meals: - Replace the kit kat cereal with plain co…" at bounding box center [451, 237] width 269 height 97
click at [368, 222] on textarea "Here is some feedback on your meals: - Replace the kit kat cereal with plain co…" at bounding box center [451, 237] width 269 height 97
click at [451, 230] on textarea "Here is some feedback on your meals: - Replace the kit kat cereal with plain co…" at bounding box center [451, 237] width 269 height 97
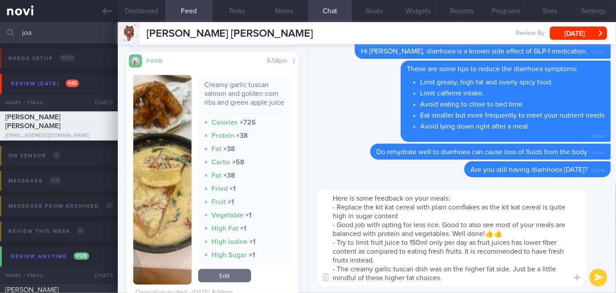
type textarea "Here is some feedback on your meals: - Replace the kit kat cereal with plain co…"
click at [595, 278] on button "submit" at bounding box center [599, 277] width 18 height 18
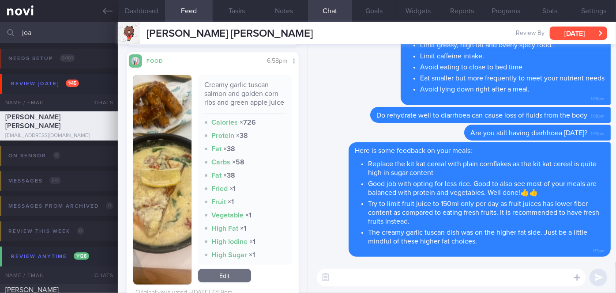
click at [579, 32] on button "[DATE]" at bounding box center [578, 32] width 57 height 13
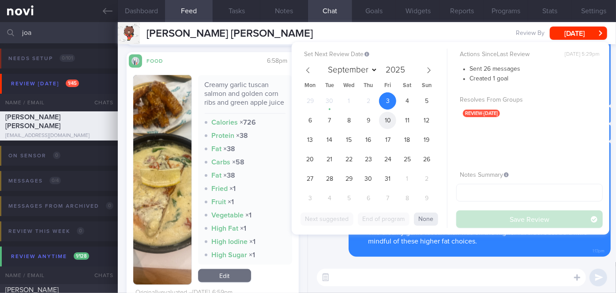
click at [388, 121] on span "10" at bounding box center [387, 120] width 17 height 17
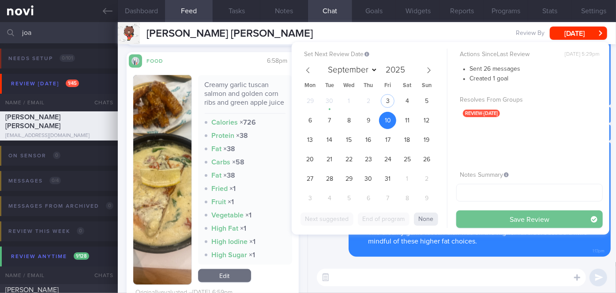
click at [474, 213] on button "Save Review" at bounding box center [529, 219] width 147 height 18
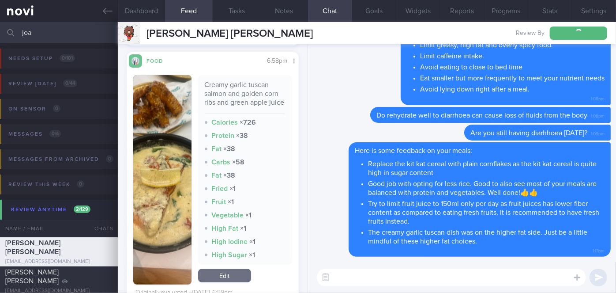
click at [44, 30] on input "joa" at bounding box center [308, 32] width 616 height 21
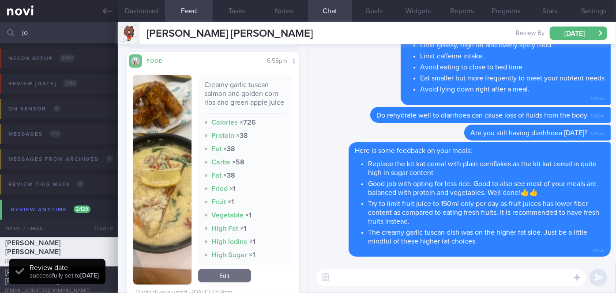
type input "j"
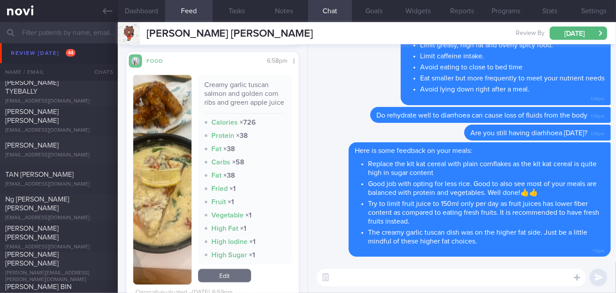
scroll to position [3231, 0]
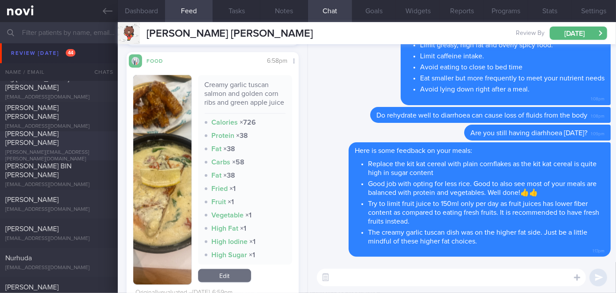
click at [59, 135] on span "[PERSON_NAME] [PERSON_NAME]" at bounding box center [31, 138] width 53 height 16
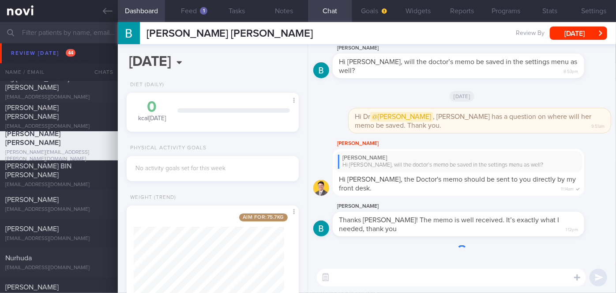
scroll to position [87, 150]
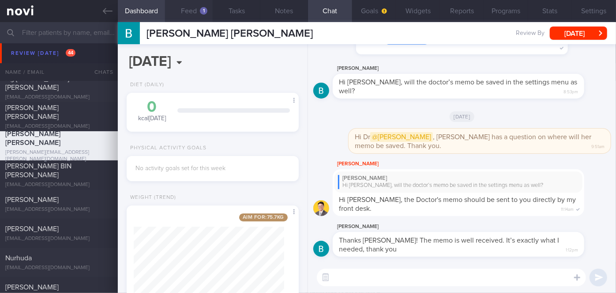
click at [210, 9] on button "Feed 1" at bounding box center [189, 11] width 48 height 22
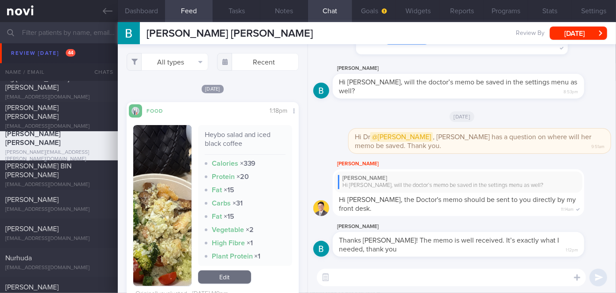
scroll to position [80, 0]
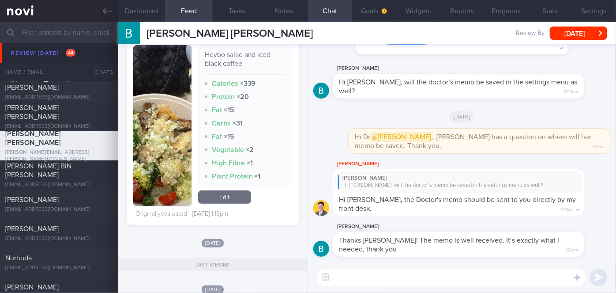
click at [170, 148] on button "button" at bounding box center [162, 125] width 58 height 161
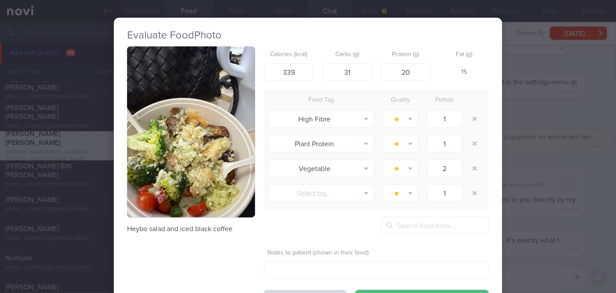
click at [536, 225] on div "Evaluate Food Photo Heybo salad and iced black coffee Calories (kcal) 339 Carbs…" at bounding box center [308, 146] width 616 height 293
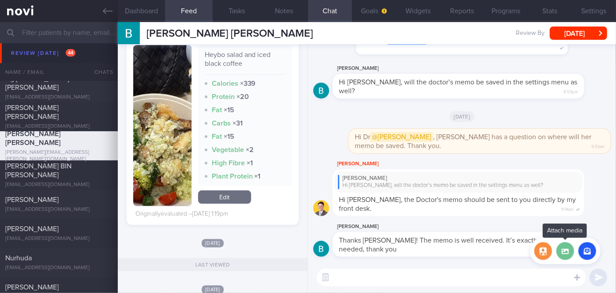
click at [563, 252] on label at bounding box center [565, 251] width 18 height 18
click at [0, 0] on input "file" at bounding box center [0, 0] width 0 height 0
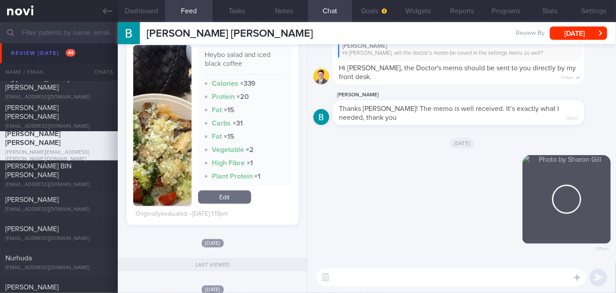
click at [402, 279] on textarea at bounding box center [451, 277] width 269 height 18
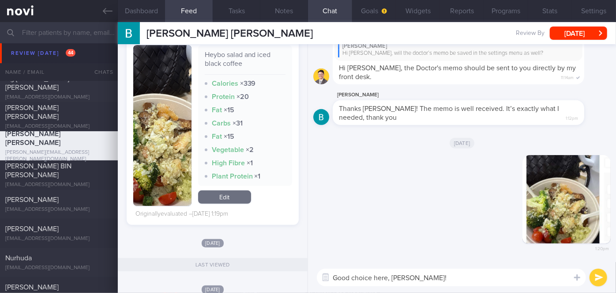
click at [432, 280] on textarea "Good choice here, [PERSON_NAME]!" at bounding box center [451, 277] width 269 height 18
type textarea "Good choice here, [PERSON_NAME]! Good balance of fiber and protein!"
click at [596, 278] on button "submit" at bounding box center [599, 277] width 18 height 18
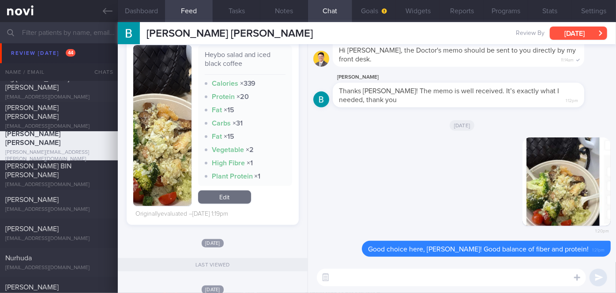
click at [576, 34] on button "[DATE]" at bounding box center [578, 32] width 57 height 13
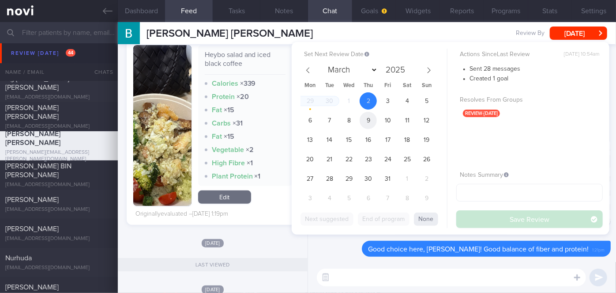
click at [366, 121] on span "9" at bounding box center [368, 120] width 17 height 17
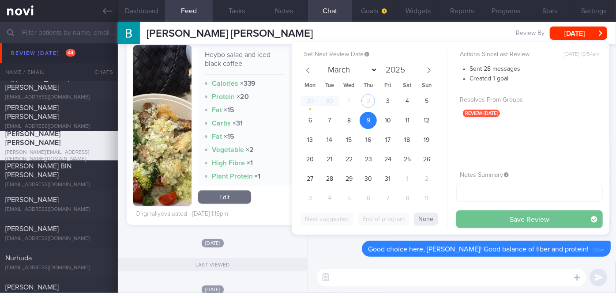
click at [469, 218] on button "Save Review" at bounding box center [529, 219] width 147 height 18
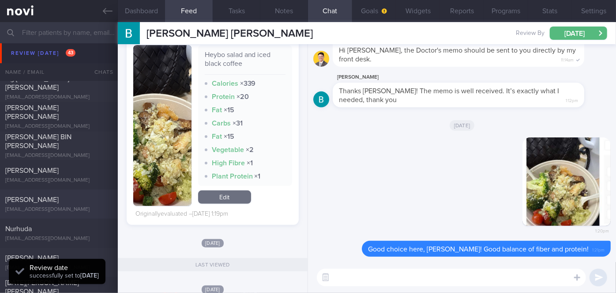
click at [76, 210] on div "[EMAIL_ADDRESS][DOMAIN_NAME]" at bounding box center [58, 209] width 107 height 7
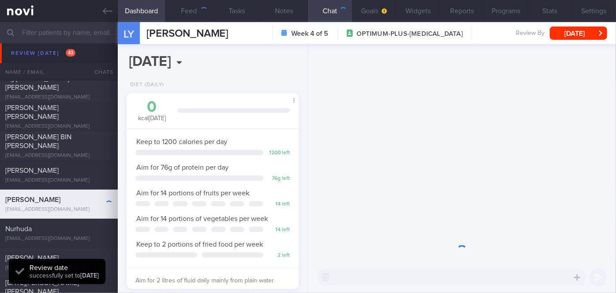
scroll to position [77, 154]
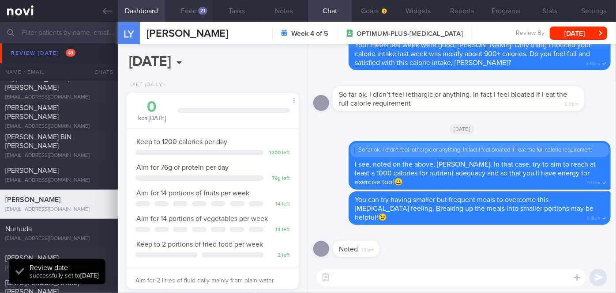
click at [195, 8] on button "Feed 21" at bounding box center [189, 11] width 48 height 22
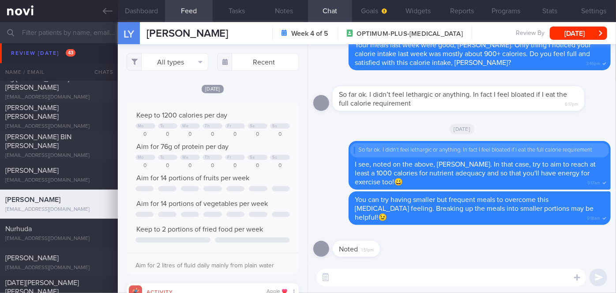
scroll to position [38, 154]
click at [386, 273] on textarea at bounding box center [451, 277] width 269 height 18
type textarea "Hi [PERSON_NAME], how have you been keeping so far?"
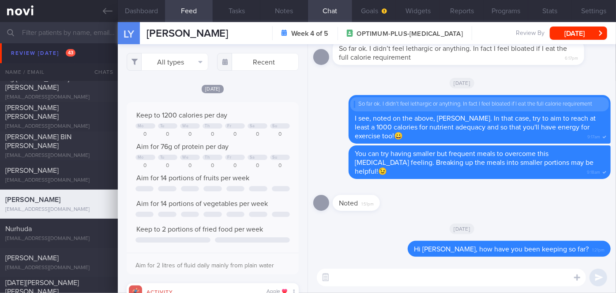
drag, startPoint x: 585, startPoint y: 30, endPoint x: 564, endPoint y: 42, distance: 23.7
click at [584, 32] on button "[DATE]" at bounding box center [578, 32] width 57 height 13
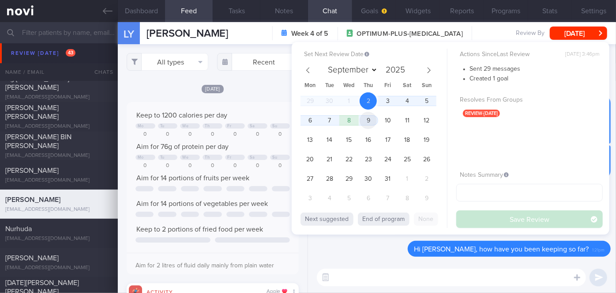
click at [371, 118] on span "9" at bounding box center [368, 120] width 17 height 17
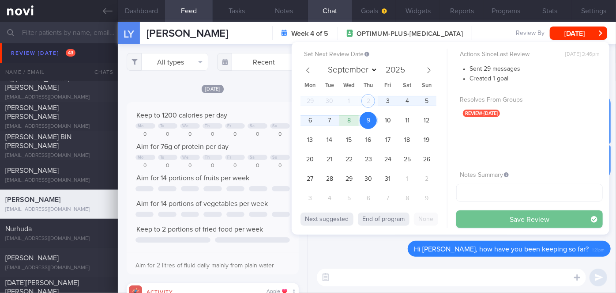
click at [485, 223] on button "Save Review" at bounding box center [529, 219] width 147 height 18
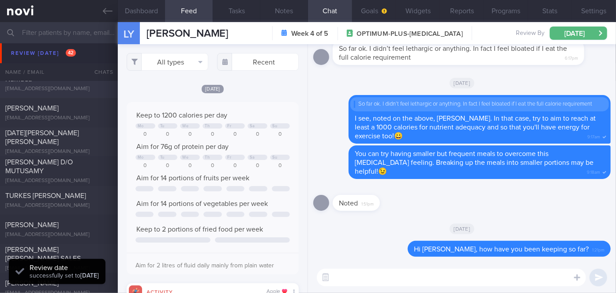
scroll to position [3231, 0]
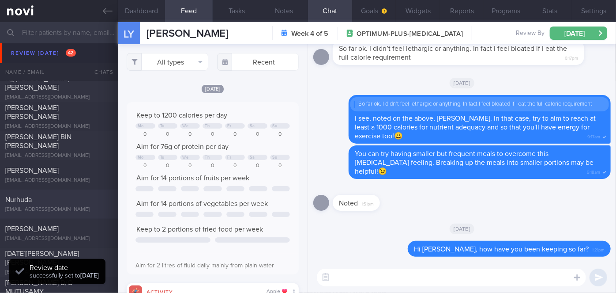
click at [64, 197] on div "Nurhuda" at bounding box center [57, 199] width 105 height 9
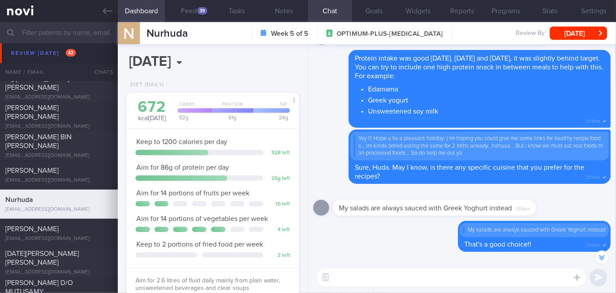
click at [368, 274] on textarea at bounding box center [451, 277] width 269 height 18
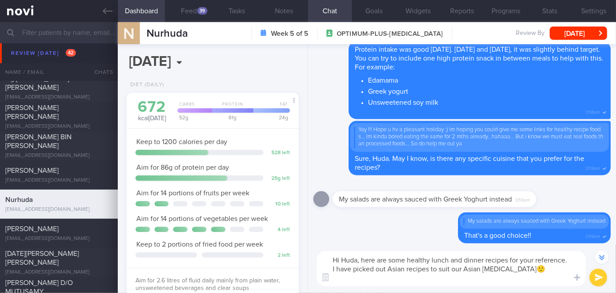
scroll to position [-459, 0]
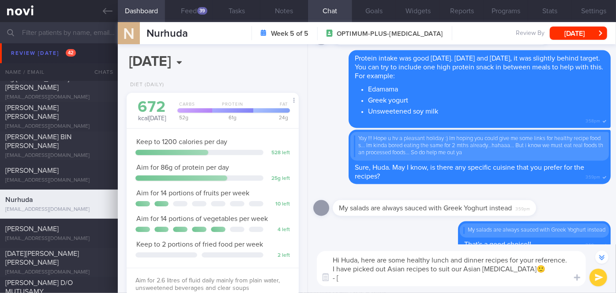
paste textarea "18 Nutritious Asian Recipes For [MEDICAL_DATA]"
paste textarea "[URL][DOMAIN_NAME]"
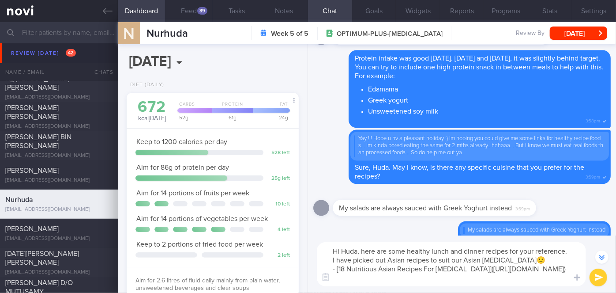
scroll to position [-477, 0]
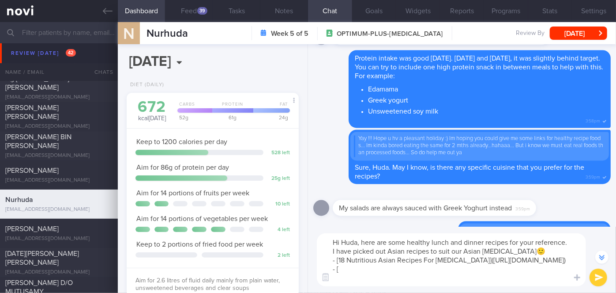
paste textarea "Healthy Asian Recipes"
paste textarea "[URL][DOMAIN_NAME]"
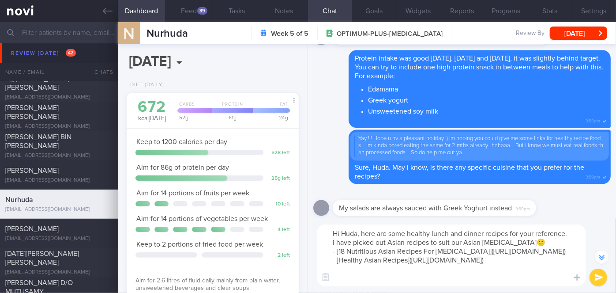
type textarea "Hi Huda, here are some healthy lunch and dinner recipes for your reference. I h…"
click at [597, 275] on button "submit" at bounding box center [599, 277] width 18 height 18
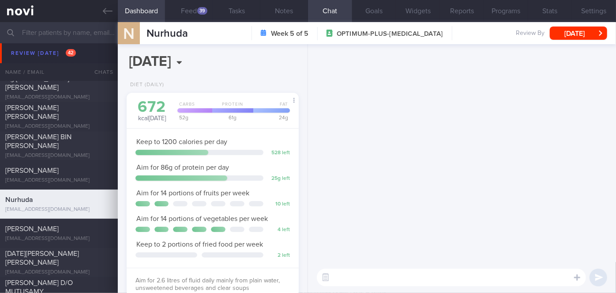
scroll to position [0, 0]
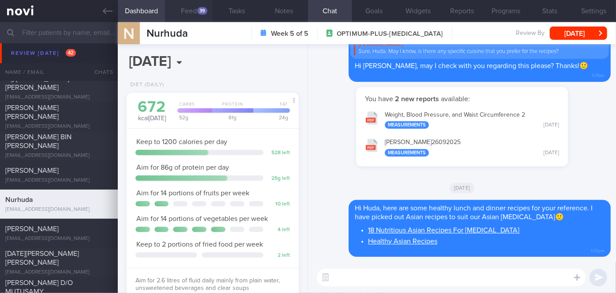
click at [187, 4] on button "Feed 39" at bounding box center [189, 11] width 48 height 22
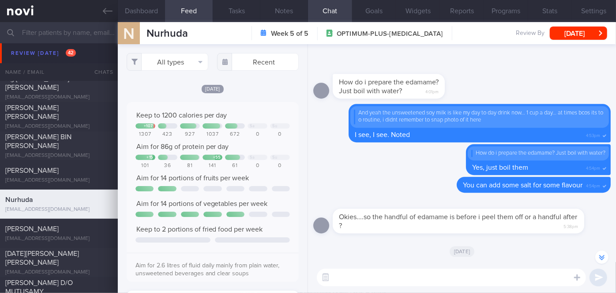
scroll to position [-3, 0]
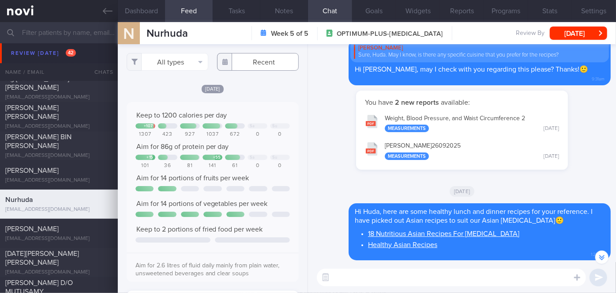
click at [242, 64] on input "text" at bounding box center [258, 62] width 82 height 18
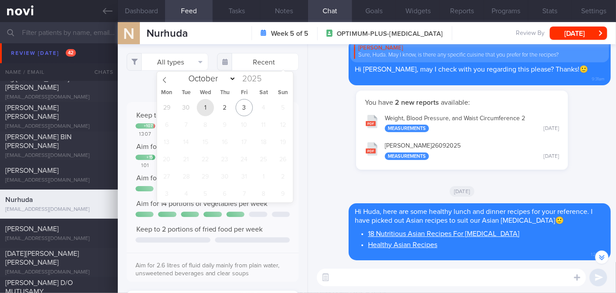
click at [213, 105] on span "1" at bounding box center [205, 107] width 17 height 17
type input "[DATE]"
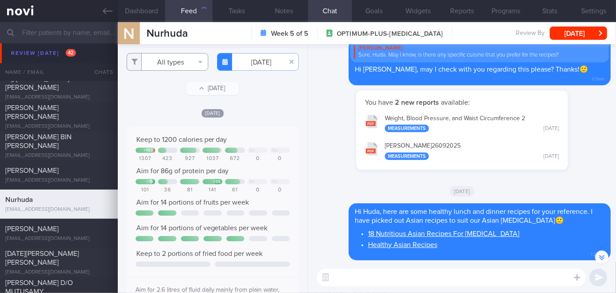
click at [170, 60] on button "All types" at bounding box center [168, 62] width 82 height 18
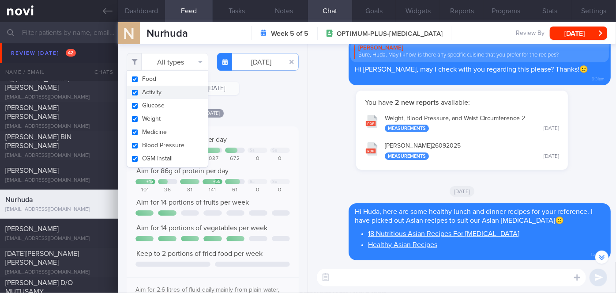
click at [169, 91] on button "Activity" at bounding box center [167, 92] width 81 height 13
checkbox input "false"
click at [262, 98] on div "Filtering type... Food Activity Glucose Weight Medicine Blood Pressure [MEDICAL…" at bounding box center [213, 168] width 190 height 248
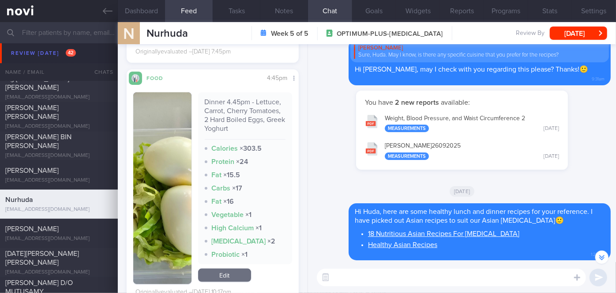
scroll to position [642, 0]
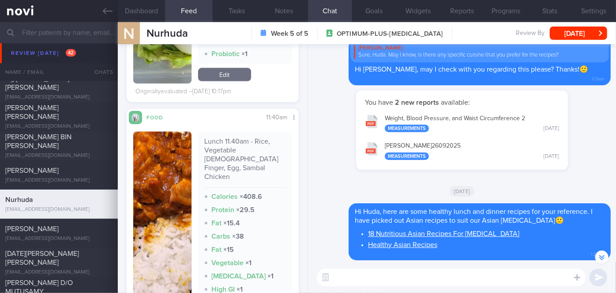
click at [166, 195] on img "button" at bounding box center [162, 244] width 58 height 227
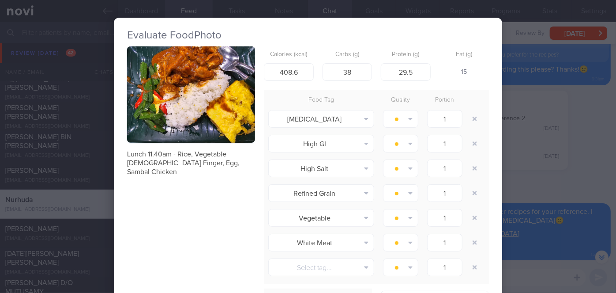
click at [552, 147] on div "Evaluate Food Photo Lunch 11.40am - Rice, Vegetable [DEMOGRAPHIC_DATA] Finger, …" at bounding box center [308, 146] width 616 height 293
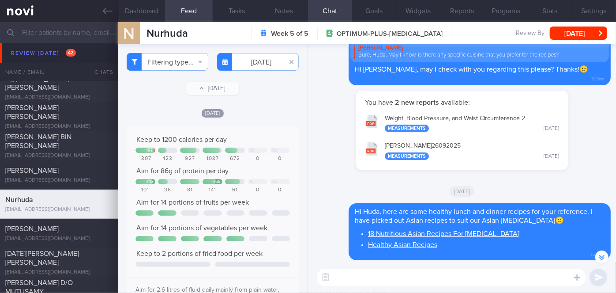
click at [242, 74] on div "Filtering type... Food Activity Glucose Weight Medicine Blood Pressure [MEDICAL…" at bounding box center [213, 168] width 190 height 248
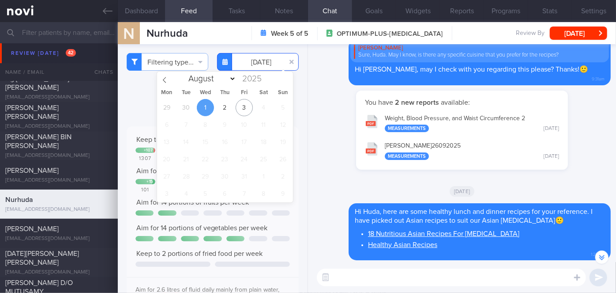
click at [244, 62] on input "[DATE]" at bounding box center [258, 62] width 82 height 18
click at [192, 104] on span "30" at bounding box center [185, 107] width 17 height 17
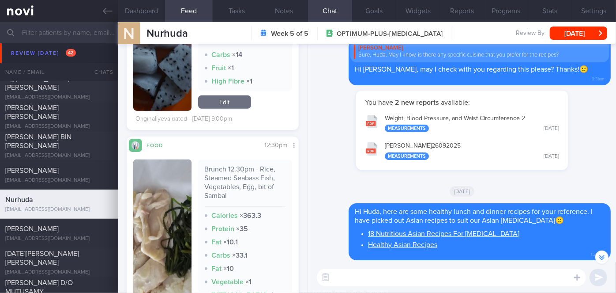
scroll to position [441, 0]
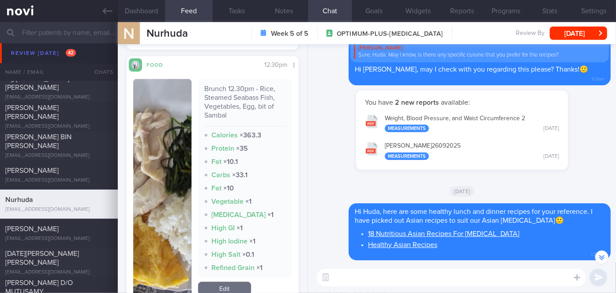
click at [164, 198] on button "button" at bounding box center [162, 188] width 58 height 218
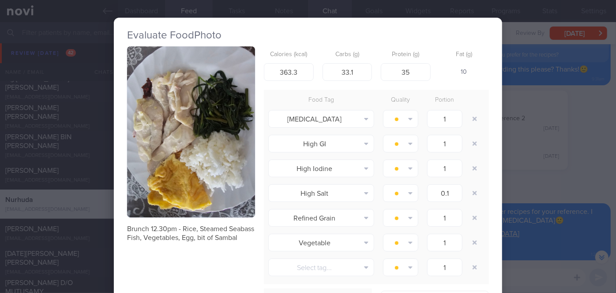
click at [556, 190] on div "Evaluate Food Photo Brunch 12.30pm - Rice, Steamed Seabass Fish, Vegetables, Eg…" at bounding box center [308, 146] width 616 height 293
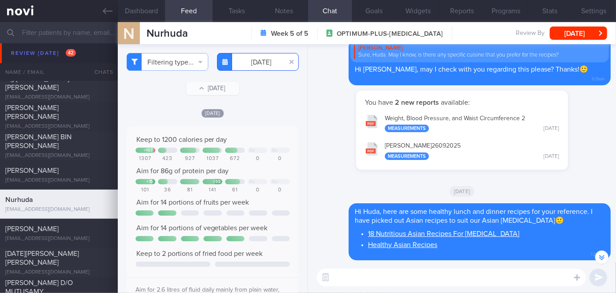
click at [249, 60] on input "[DATE]" at bounding box center [258, 62] width 82 height 18
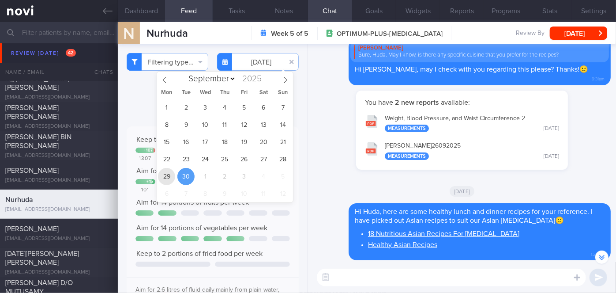
click at [170, 176] on span "29" at bounding box center [166, 176] width 17 height 17
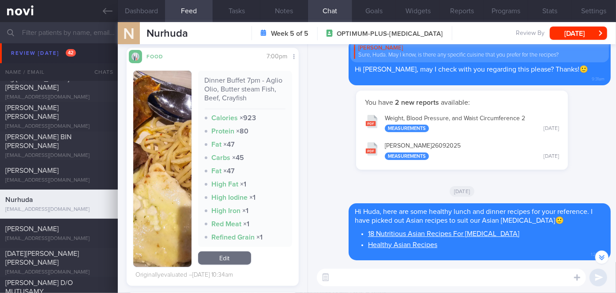
scroll to position [281, 0]
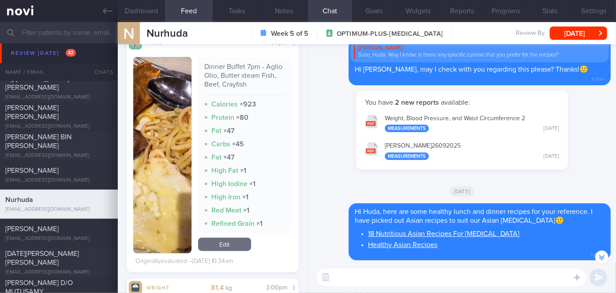
click at [170, 176] on button "button" at bounding box center [162, 155] width 58 height 196
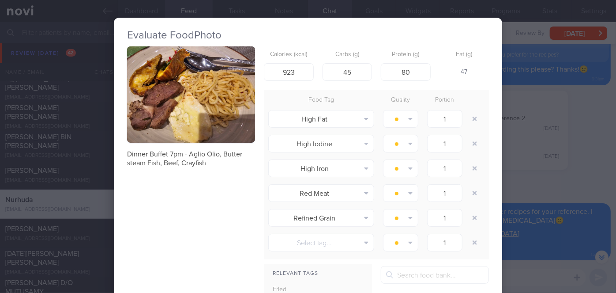
click at [577, 188] on div "Evaluate Food Photo Dinner Buffet 7pm - Aglio Olio, Butter steam Fish, Beef, Cr…" at bounding box center [308, 146] width 616 height 293
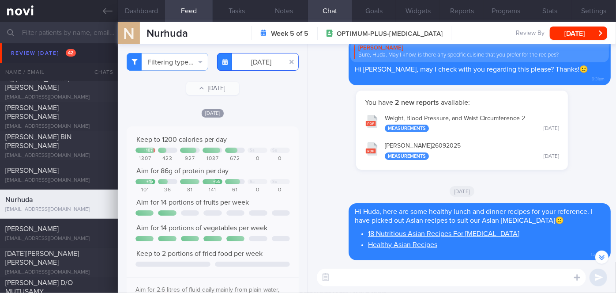
click at [260, 64] on input "[DATE]" at bounding box center [258, 62] width 82 height 18
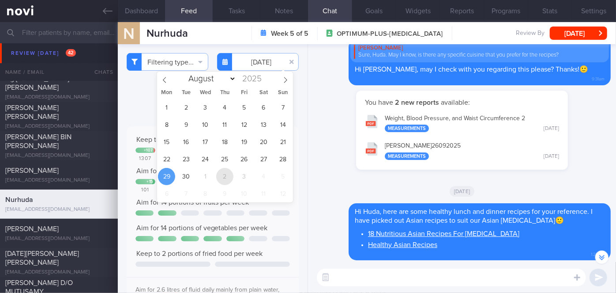
click at [225, 176] on span "2" at bounding box center [224, 176] width 17 height 17
type input "[DATE]"
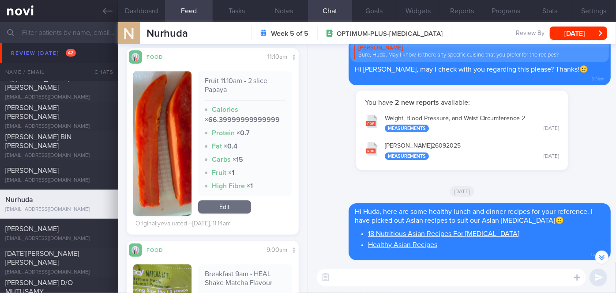
scroll to position [1367, 0]
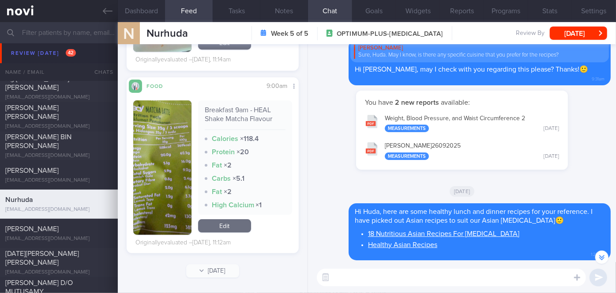
click at [399, 275] on textarea at bounding box center [451, 277] width 269 height 18
click at [375, 278] on textarea "Meals this wek has been looking good. Keep it up!!" at bounding box center [451, 277] width 269 height 18
type textarea "Meals this week has been looking good. Keep it up!!"
click at [597, 275] on button "submit" at bounding box center [599, 277] width 18 height 18
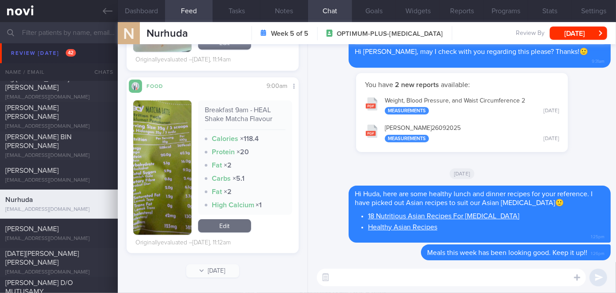
scroll to position [0, 0]
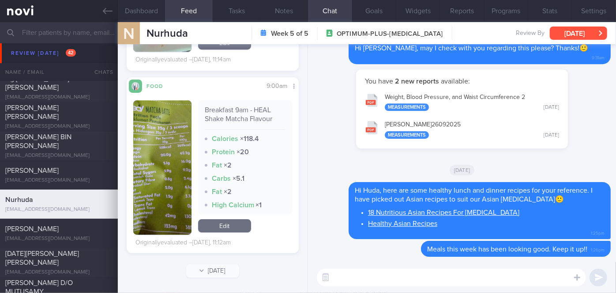
click at [561, 31] on button "[DATE]" at bounding box center [578, 32] width 57 height 13
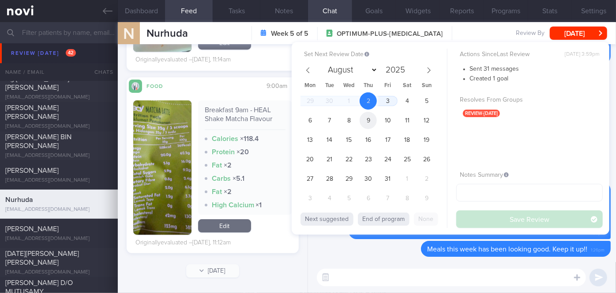
click at [371, 124] on span "9" at bounding box center [368, 120] width 17 height 17
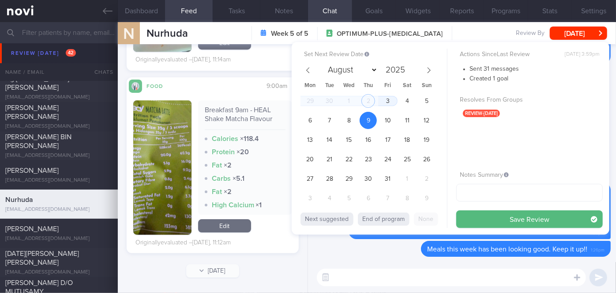
click at [478, 218] on button "Save Review" at bounding box center [529, 219] width 147 height 18
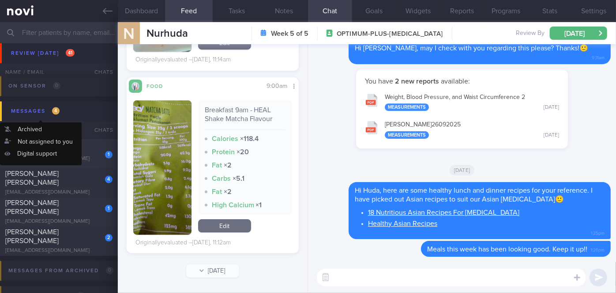
scroll to position [4234, 0]
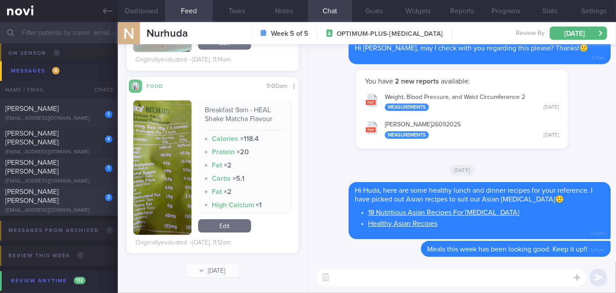
click at [86, 202] on div "2 [PERSON_NAME] [PERSON_NAME] [EMAIL_ADDRESS][DOMAIN_NAME]" at bounding box center [59, 201] width 118 height 26
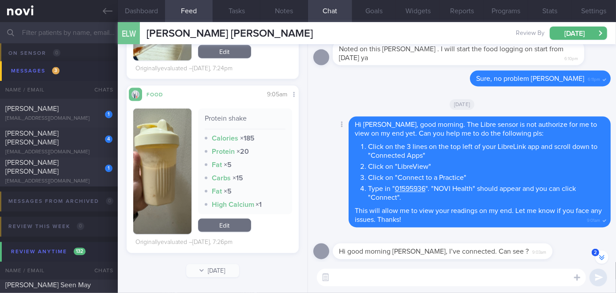
scroll to position [-7120, 0]
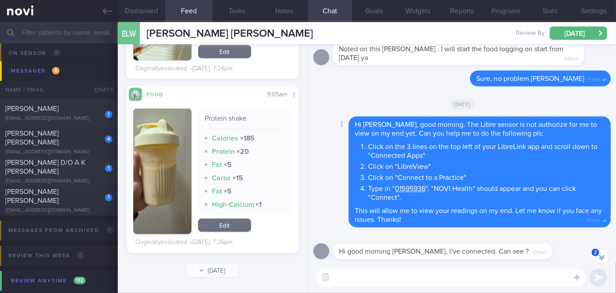
click at [355, 124] on span "Hi [PERSON_NAME], good morning. The Libre sensor is not authorize for me to vie…" at bounding box center [476, 129] width 242 height 16
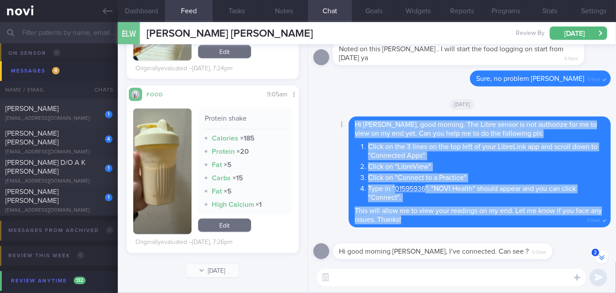
drag, startPoint x: 355, startPoint y: 124, endPoint x: 429, endPoint y: 218, distance: 119.1
click at [429, 218] on div "Hi [PERSON_NAME], good morning. The Libre sensor is not authorize for me to vie…" at bounding box center [480, 171] width 262 height 111
click at [409, 195] on li "Type in " 01595936 ". "NOVI Health" should appear and you can click "Connect"." at bounding box center [486, 192] width 237 height 20
drag, startPoint x: 355, startPoint y: 124, endPoint x: 421, endPoint y: 218, distance: 114.8
click at [421, 218] on div "Hi [PERSON_NAME], good morning. The Libre sensor is not authorize for me to vie…" at bounding box center [480, 171] width 262 height 111
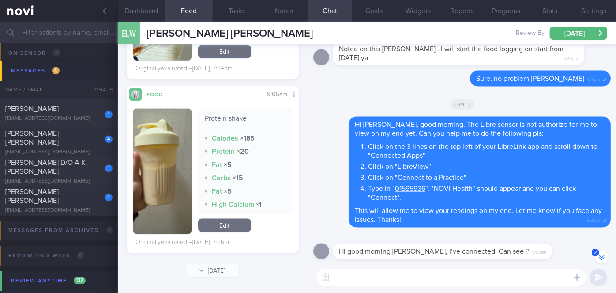
click at [354, 284] on textarea at bounding box center [451, 277] width 269 height 18
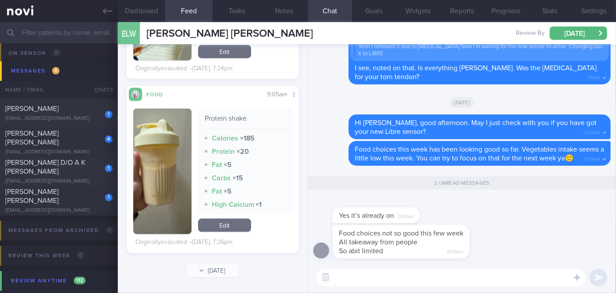
scroll to position [0, 0]
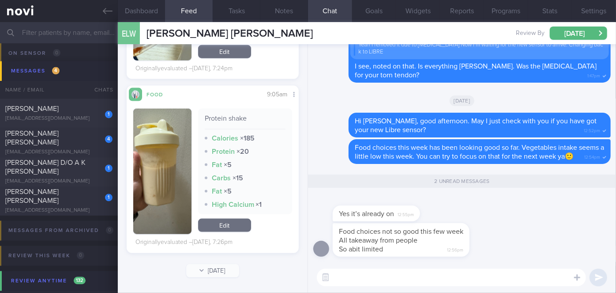
click at [369, 279] on textarea at bounding box center [451, 277] width 269 height 18
drag, startPoint x: 379, startPoint y: 221, endPoint x: 447, endPoint y: 219, distance: 67.5
click at [447, 219] on div "Yes it’s already on 12:55pm" at bounding box center [461, 209] width 297 height 28
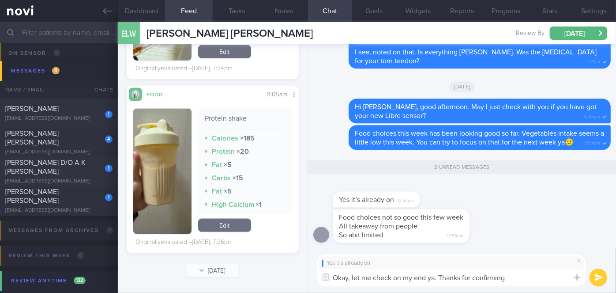
type textarea "Okay, let me check on my end ya. Thanks for confirming!"
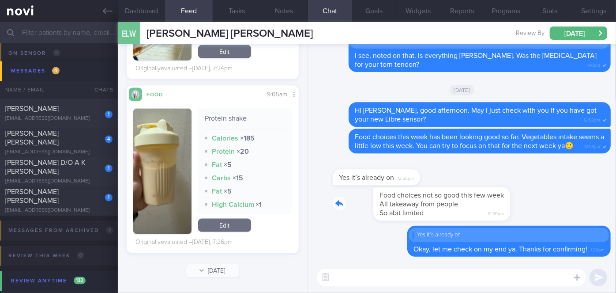
drag, startPoint x: 417, startPoint y: 217, endPoint x: 515, endPoint y: 214, distance: 98.0
click at [515, 214] on div "Food choices not so good this few week All takeaway from people So abit limited…" at bounding box center [461, 206] width 297 height 39
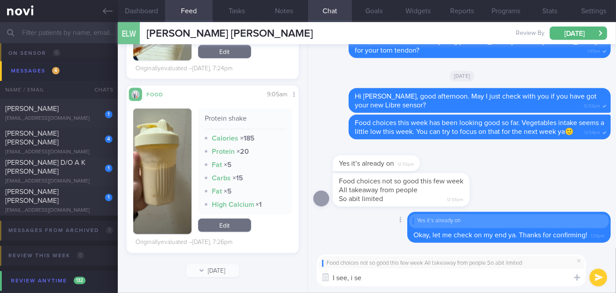
type textarea "I see, i see"
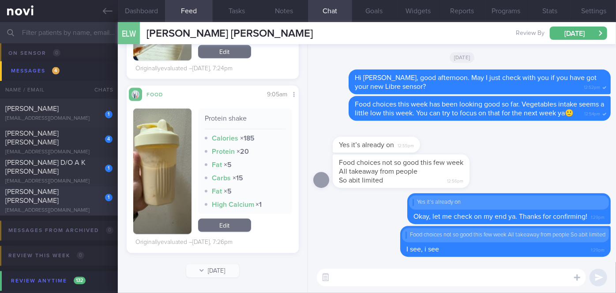
click at [82, 201] on div "1 [PERSON_NAME] [PERSON_NAME] [EMAIL_ADDRESS][DOMAIN_NAME]" at bounding box center [59, 201] width 118 height 26
type input "[DATE]"
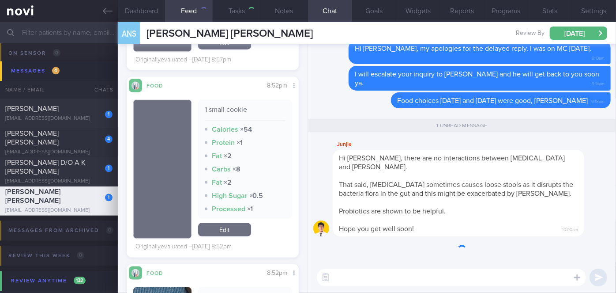
scroll to position [696, 0]
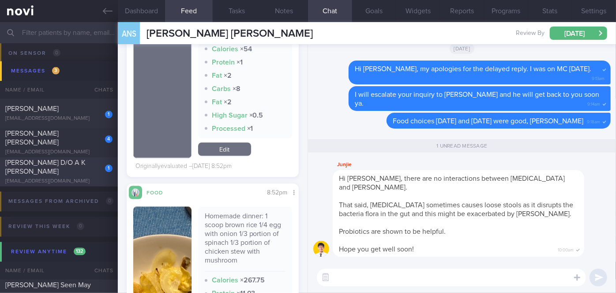
click at [77, 169] on div "[PERSON_NAME] D/O A K [PERSON_NAME]" at bounding box center [57, 167] width 105 height 18
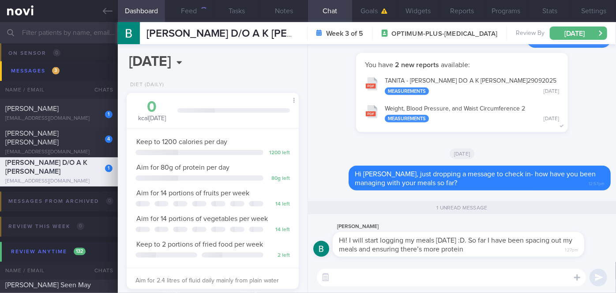
scroll to position [87, 150]
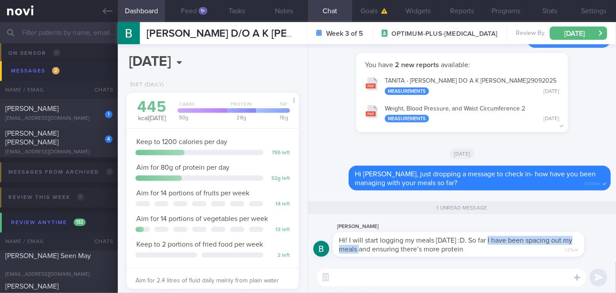
click at [487, 236] on div "Hi! I will start logging my meals [DATE] :D. So far I have been spacing out my …" at bounding box center [459, 244] width 252 height 25
click at [476, 253] on div "Hi! I will start logging my meals [DATE] :D. So far I have been spacing out my …" at bounding box center [459, 244] width 252 height 25
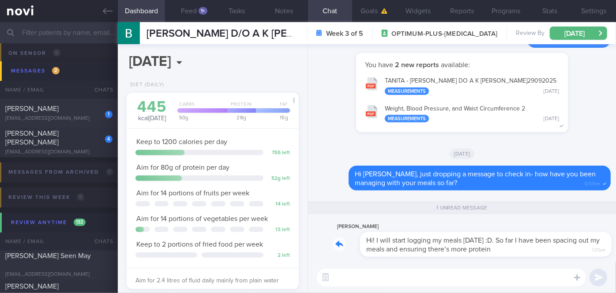
drag, startPoint x: 477, startPoint y: 255, endPoint x: 544, endPoint y: 254, distance: 67.1
click at [544, 254] on div "[PERSON_NAME] Hi! I will start logging my meals [DATE] :D. So far I have been s…" at bounding box center [472, 238] width 278 height 35
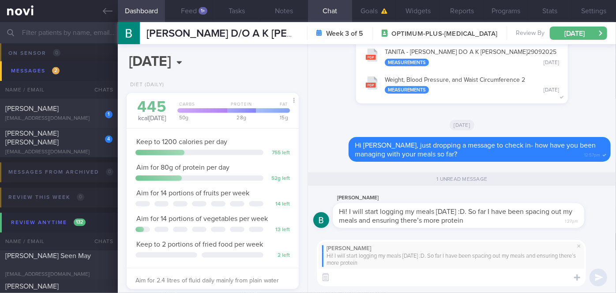
type textarea "I"
type textarea "H"
type textarea "T"
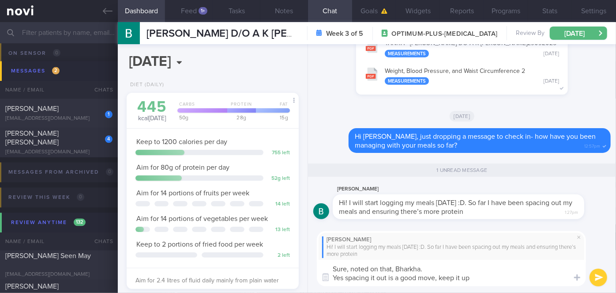
type textarea "Sure, noted on that, Bharkha. Yes spacing it out is a good move, keep it up!"
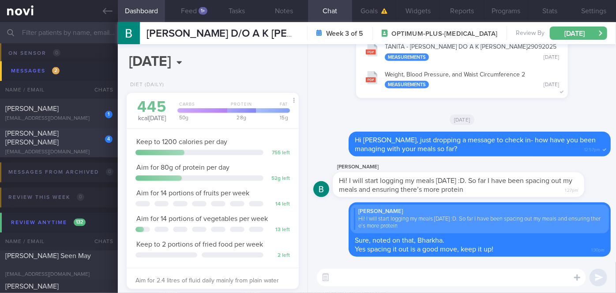
click at [83, 137] on div "[PERSON_NAME] [PERSON_NAME]" at bounding box center [57, 138] width 105 height 18
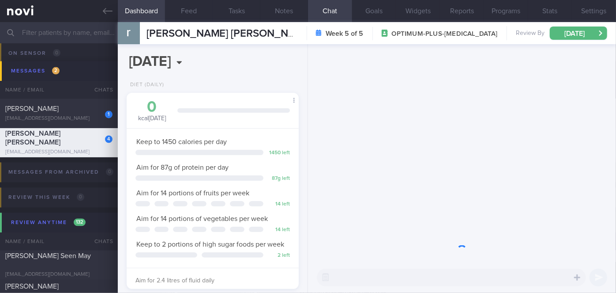
scroll to position [87, 150]
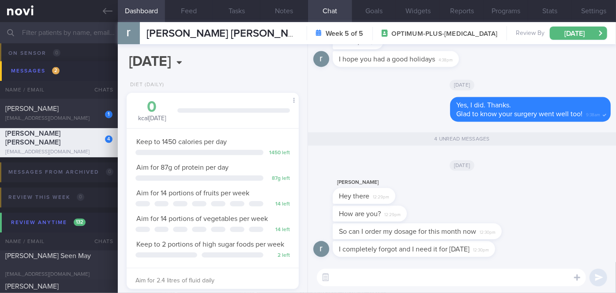
click at [369, 282] on textarea at bounding box center [451, 277] width 269 height 18
type textarea "Hi [PERSON_NAME], I will get my front desk colleagues to reach out to you ya"
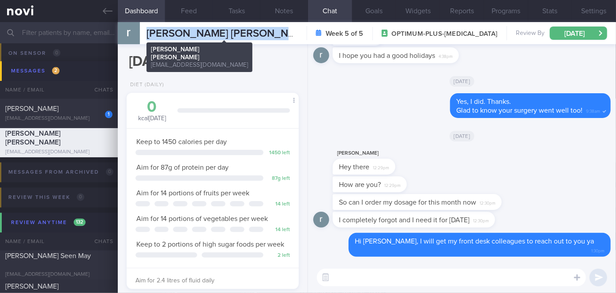
drag, startPoint x: 147, startPoint y: 32, endPoint x: 301, endPoint y: 38, distance: 154.1
click at [301, 38] on span "[PERSON_NAME] [PERSON_NAME]" at bounding box center [230, 33] width 167 height 11
copy span "[PERSON_NAME] [PERSON_NAME]"
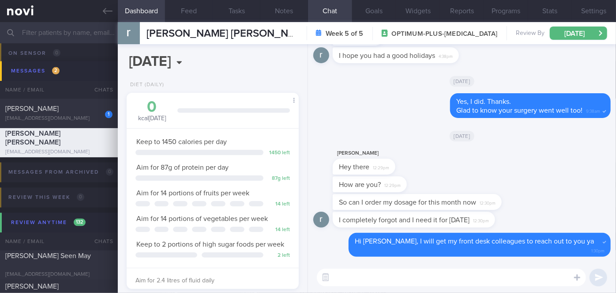
click at [337, 90] on div "[DATE]" at bounding box center [461, 80] width 297 height 25
click at [86, 108] on div "[PERSON_NAME]" at bounding box center [57, 109] width 105 height 9
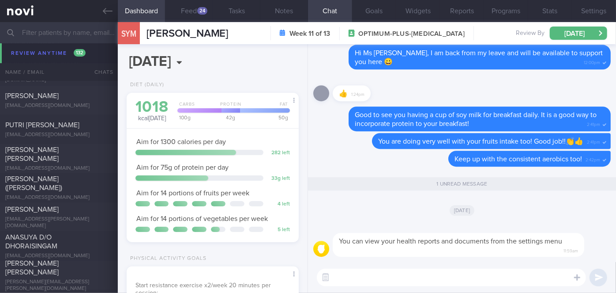
scroll to position [5477, 0]
